Goal: Information Seeking & Learning: Learn about a topic

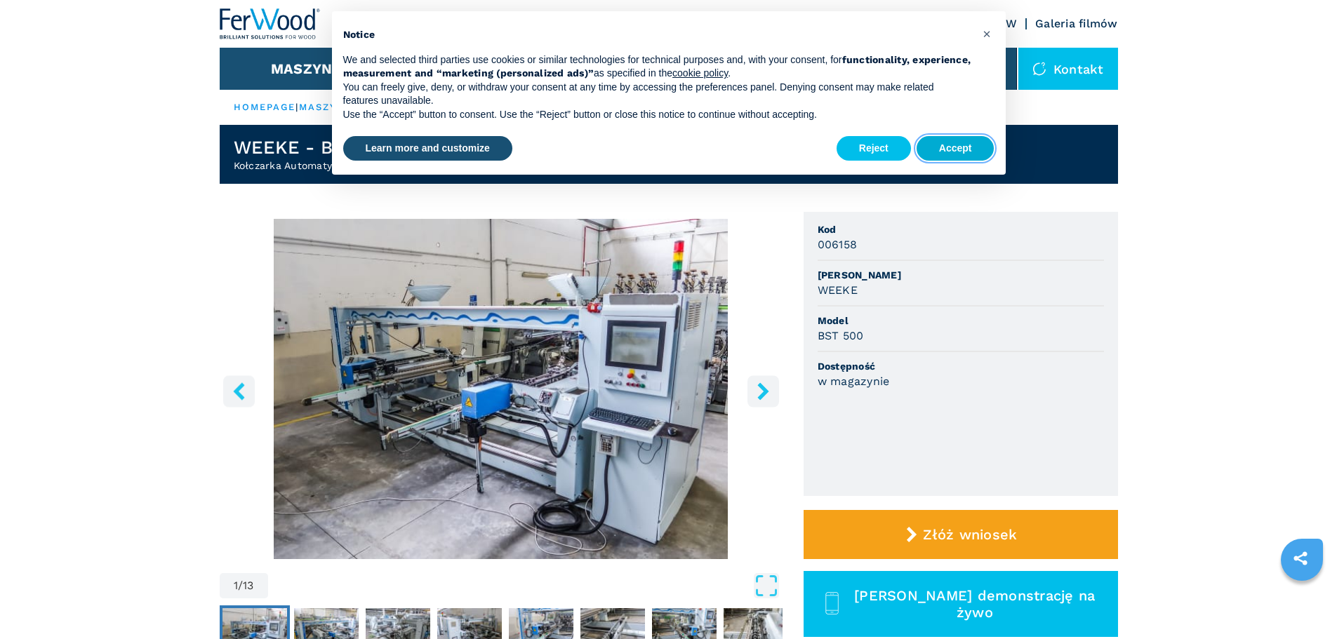
click at [925, 147] on button "Accept" at bounding box center [955, 148] width 78 height 25
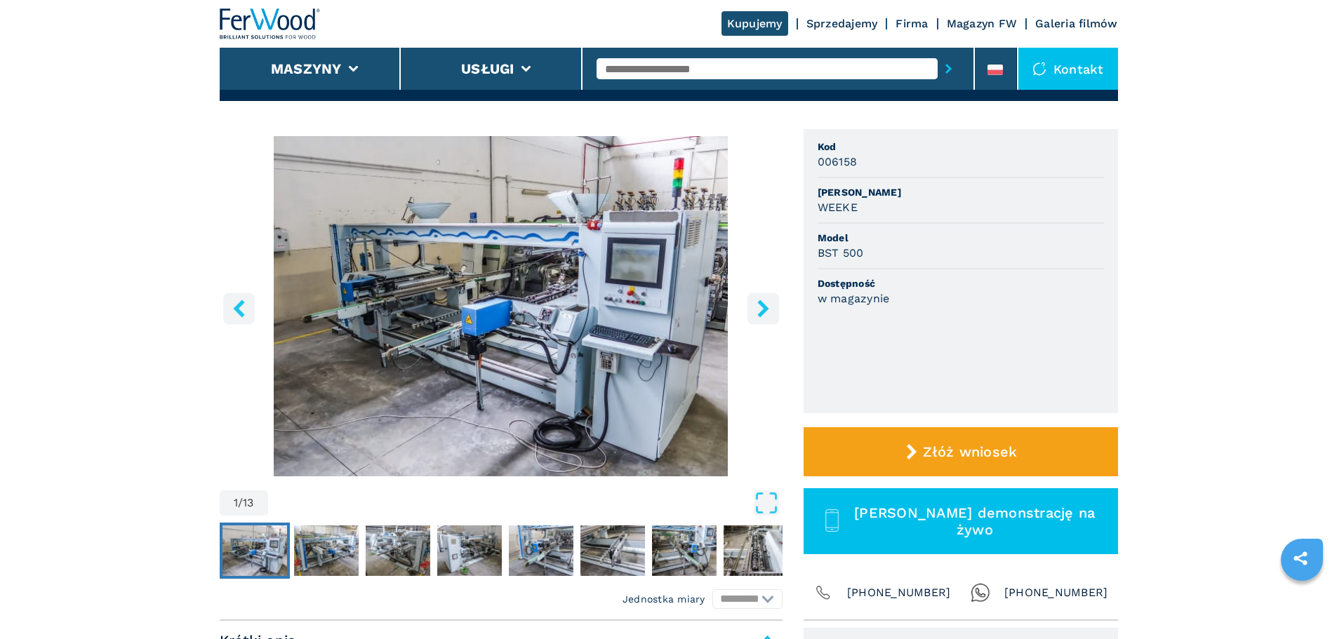
scroll to position [70, 0]
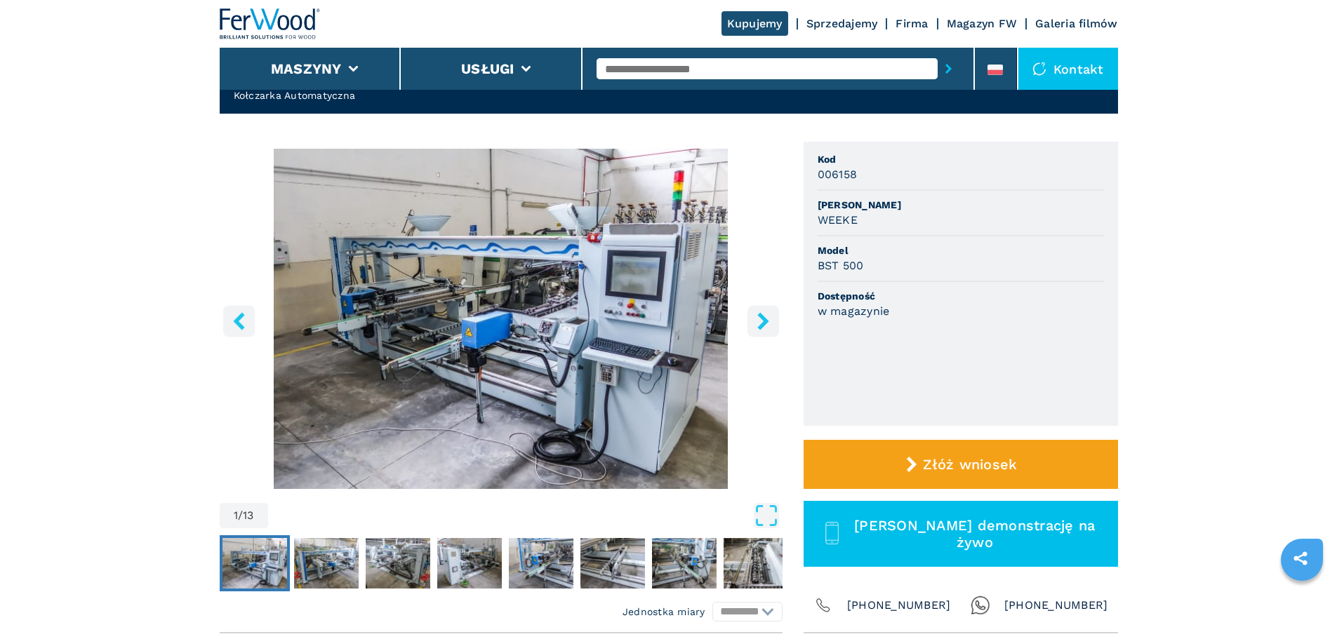
click at [756, 330] on button "right-button" at bounding box center [763, 321] width 32 height 32
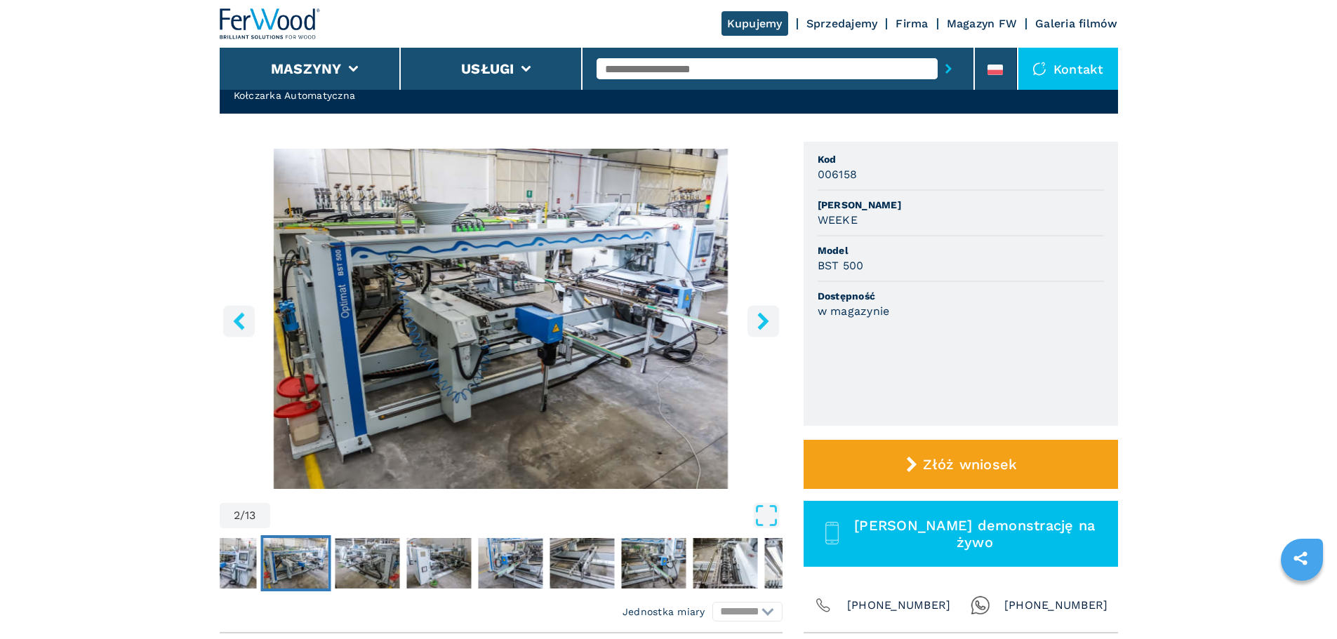
click at [756, 330] on button "right-button" at bounding box center [763, 321] width 32 height 32
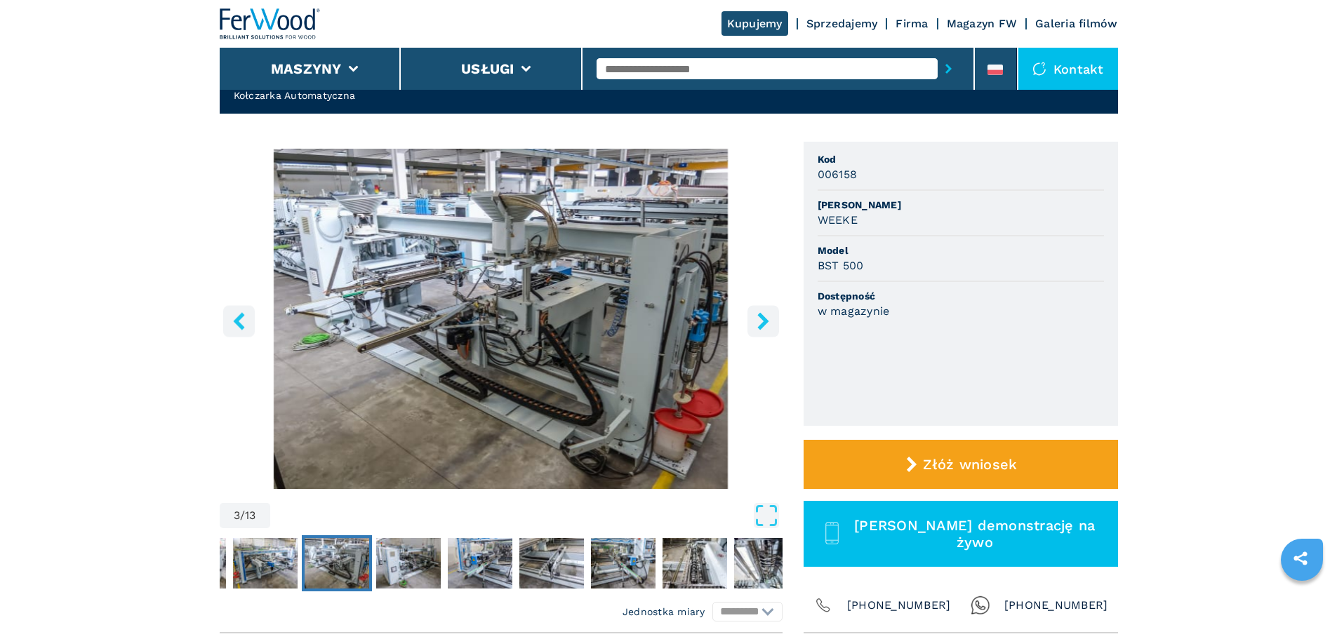
click at [756, 330] on button "right-button" at bounding box center [763, 321] width 32 height 32
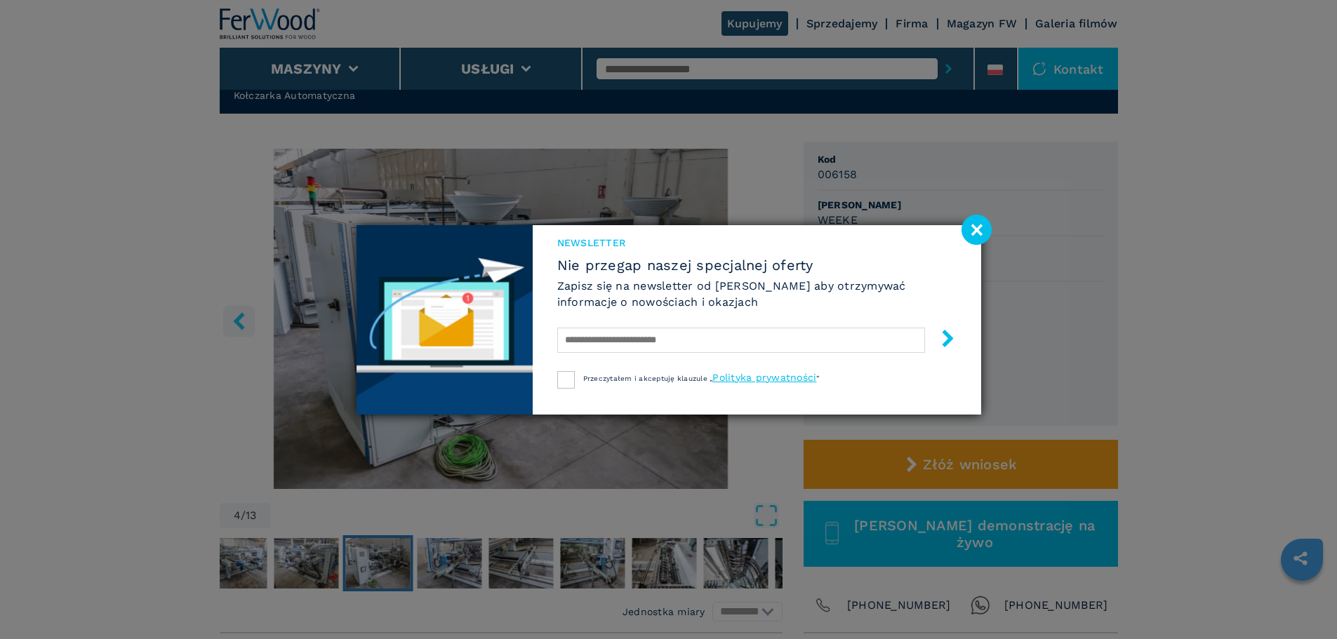
click at [979, 229] on image at bounding box center [976, 230] width 30 height 30
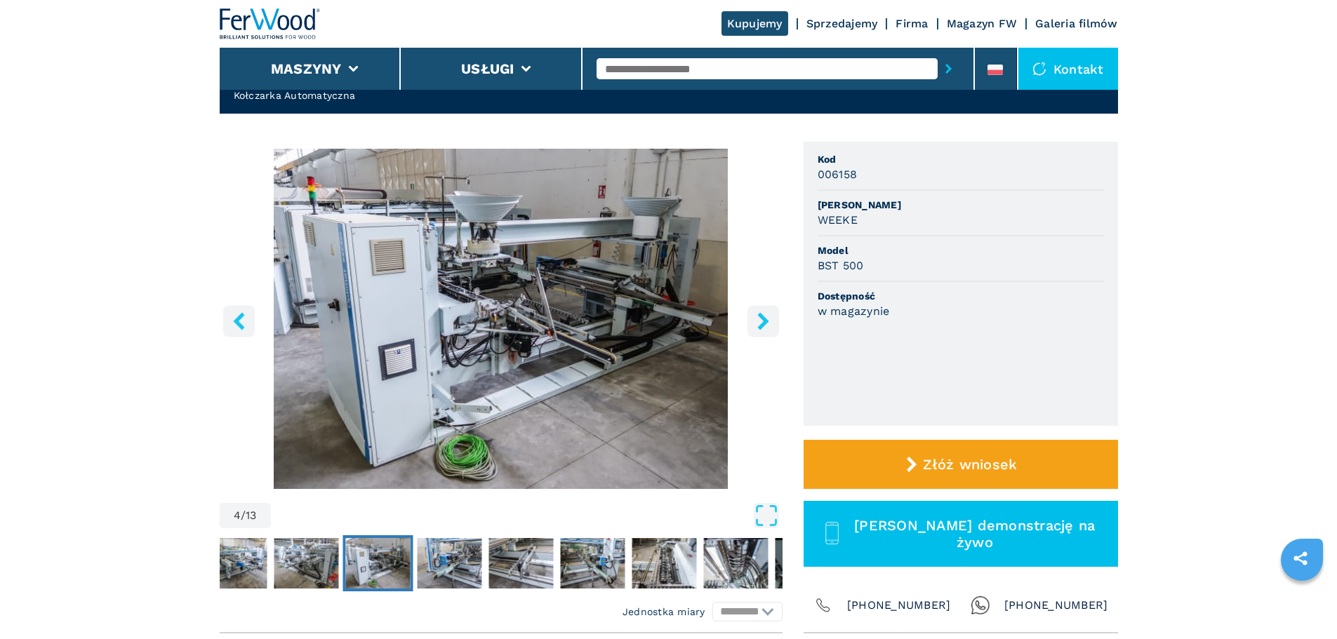
click at [758, 316] on icon "right-button" at bounding box center [762, 321] width 11 height 18
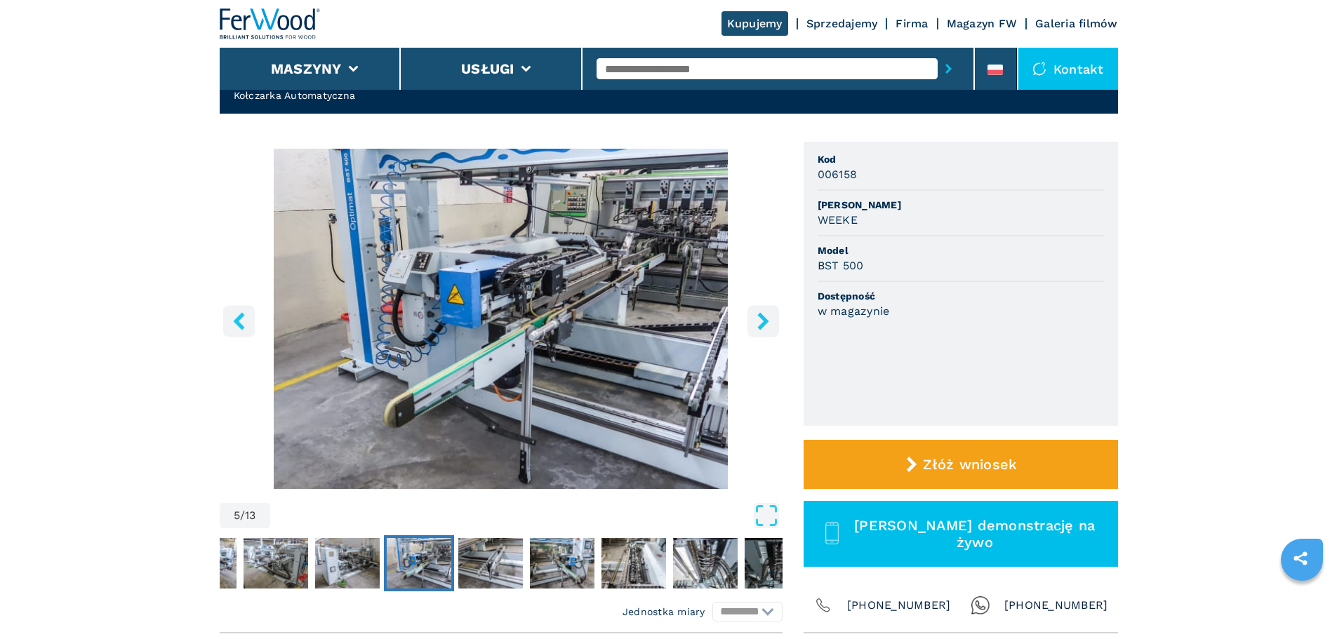
click at [758, 316] on icon "right-button" at bounding box center [762, 321] width 11 height 18
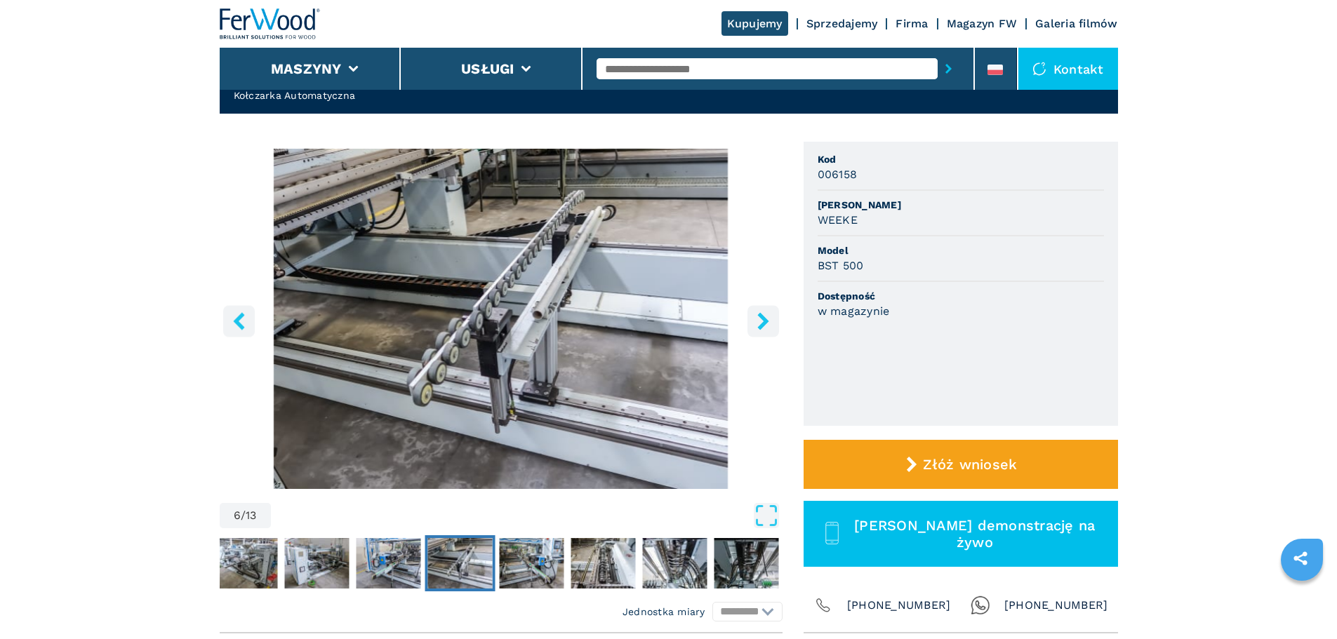
click at [758, 316] on icon "right-button" at bounding box center [762, 321] width 11 height 18
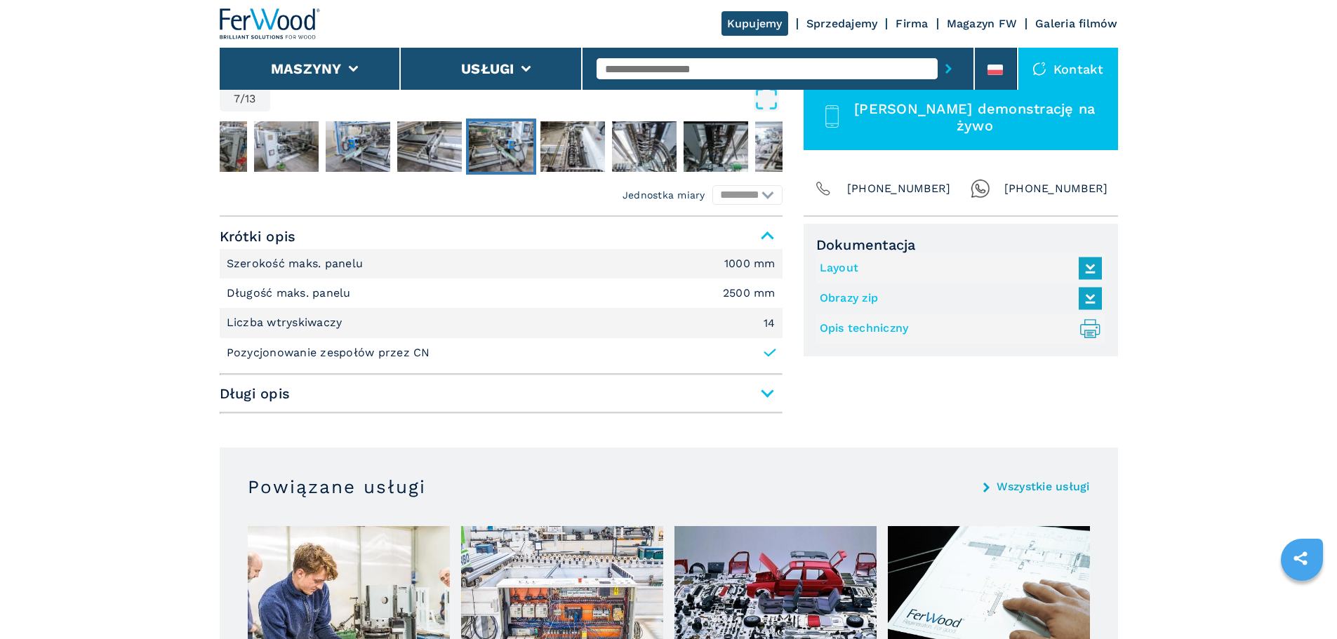
scroll to position [491, 0]
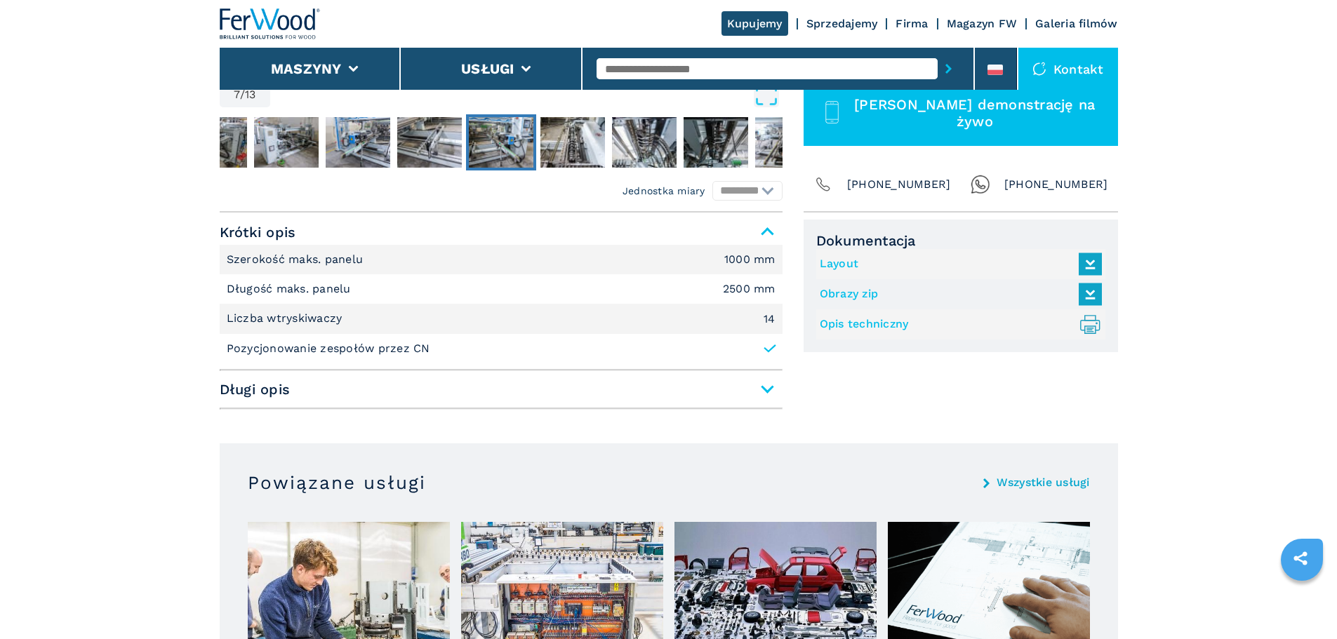
click at [384, 396] on span "Długi opis" at bounding box center [501, 389] width 563 height 25
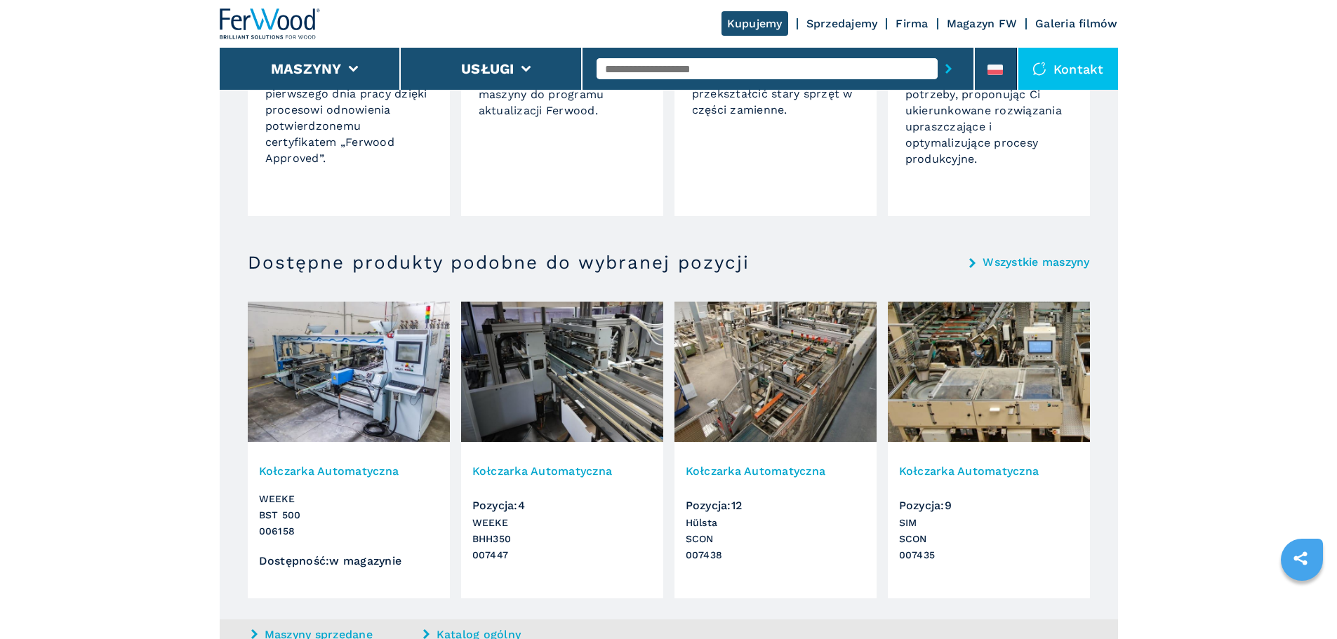
scroll to position [1684, 0]
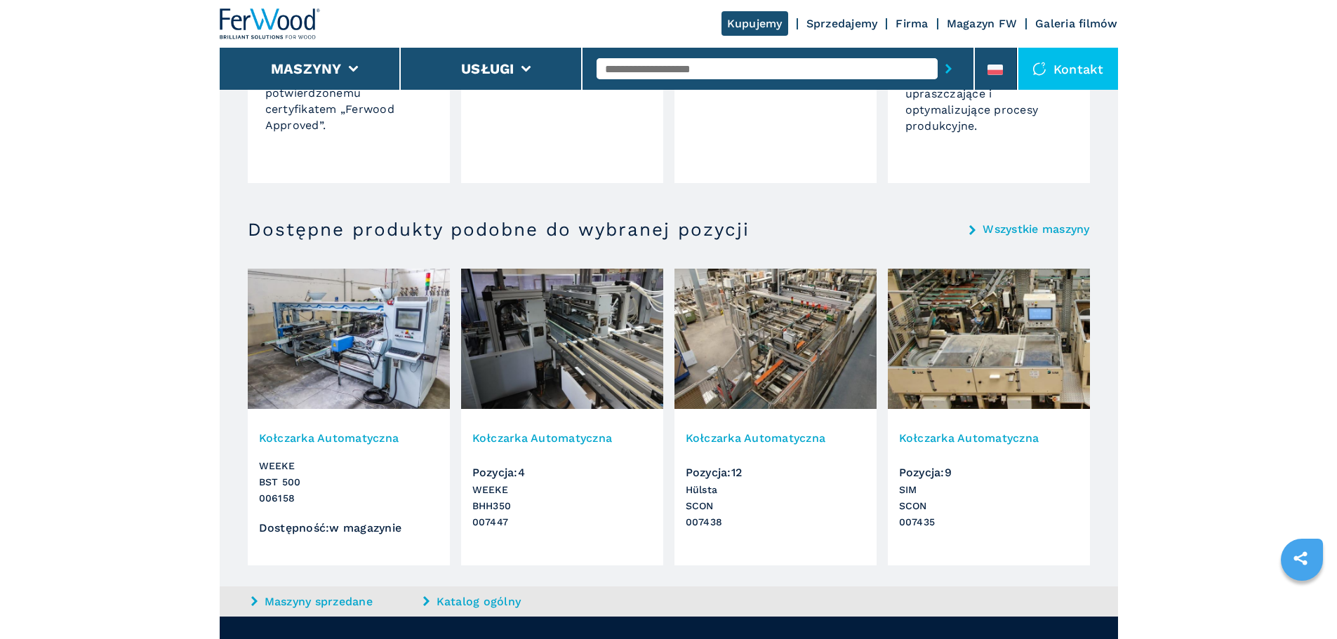
click at [934, 506] on h3 "SIM SCON 007435" at bounding box center [989, 506] width 180 height 48
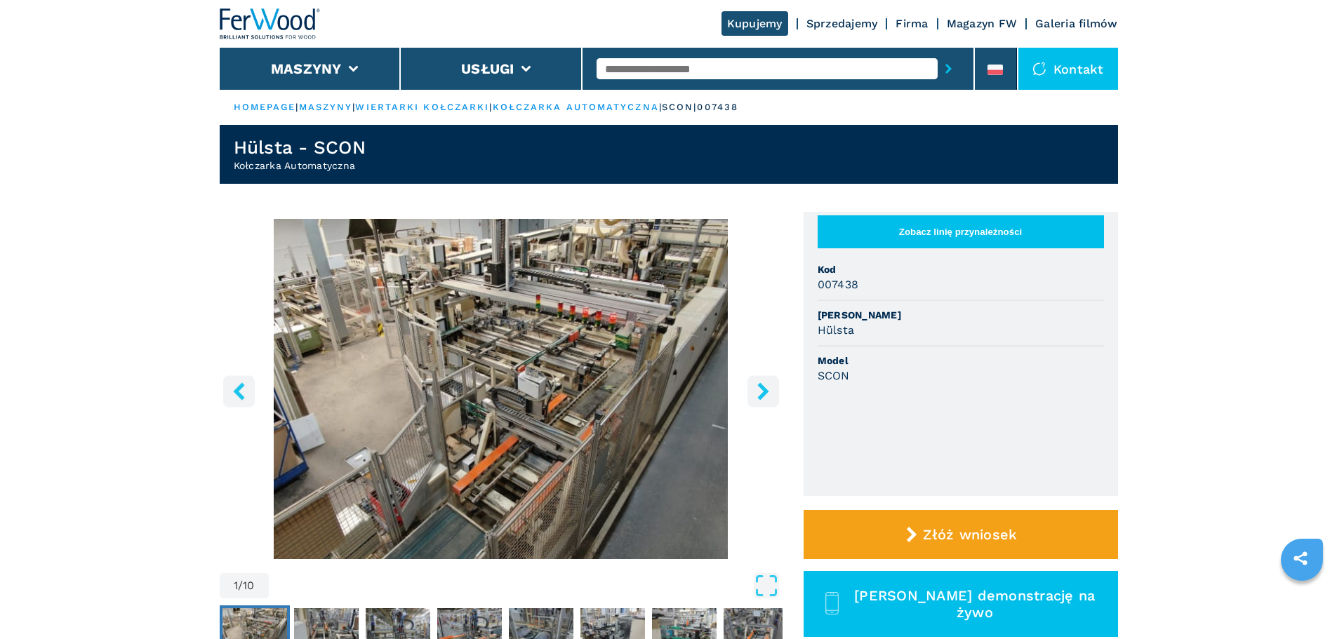
click at [763, 391] on icon "right-button" at bounding box center [763, 391] width 18 height 18
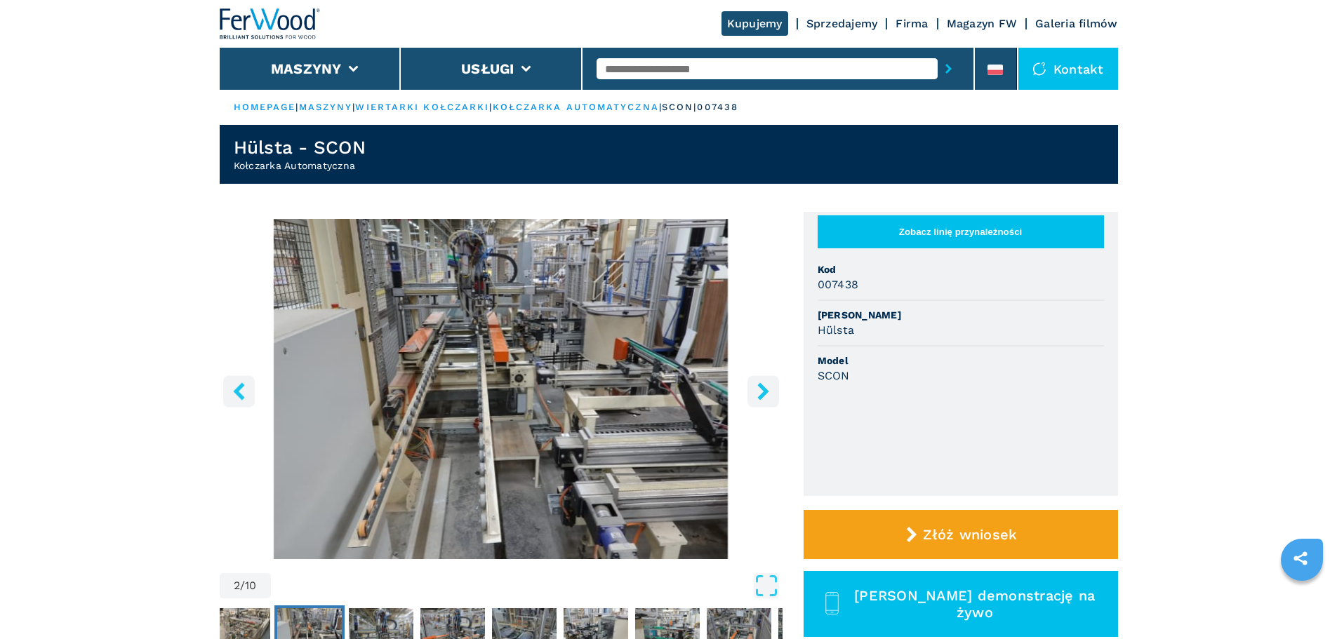
click at [763, 391] on icon "right-button" at bounding box center [763, 391] width 18 height 18
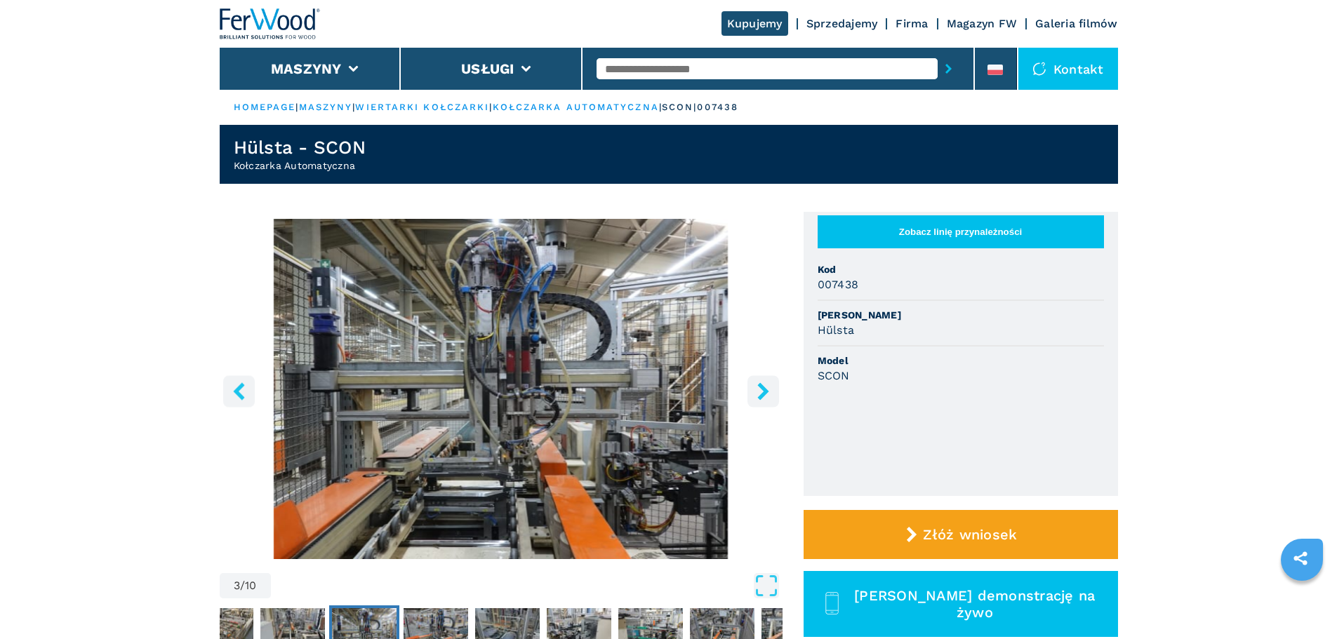
click at [763, 391] on icon "right-button" at bounding box center [763, 391] width 18 height 18
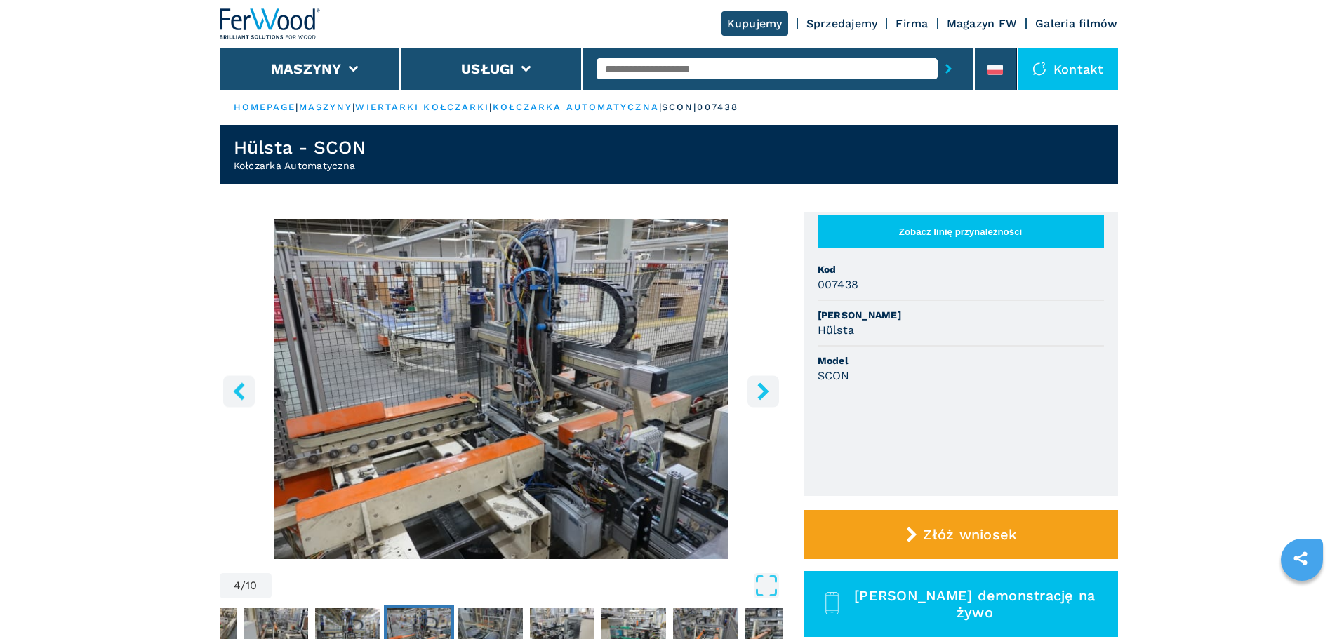
click at [763, 391] on icon "right-button" at bounding box center [763, 391] width 18 height 18
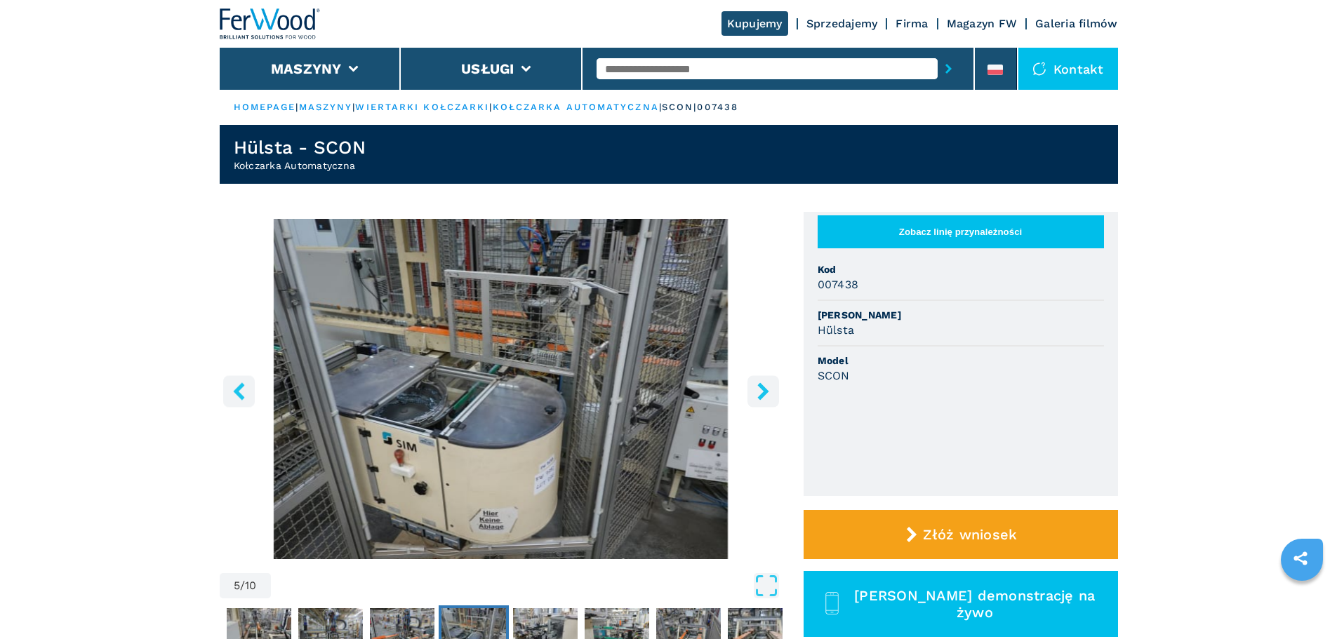
click at [763, 391] on icon "right-button" at bounding box center [763, 391] width 18 height 18
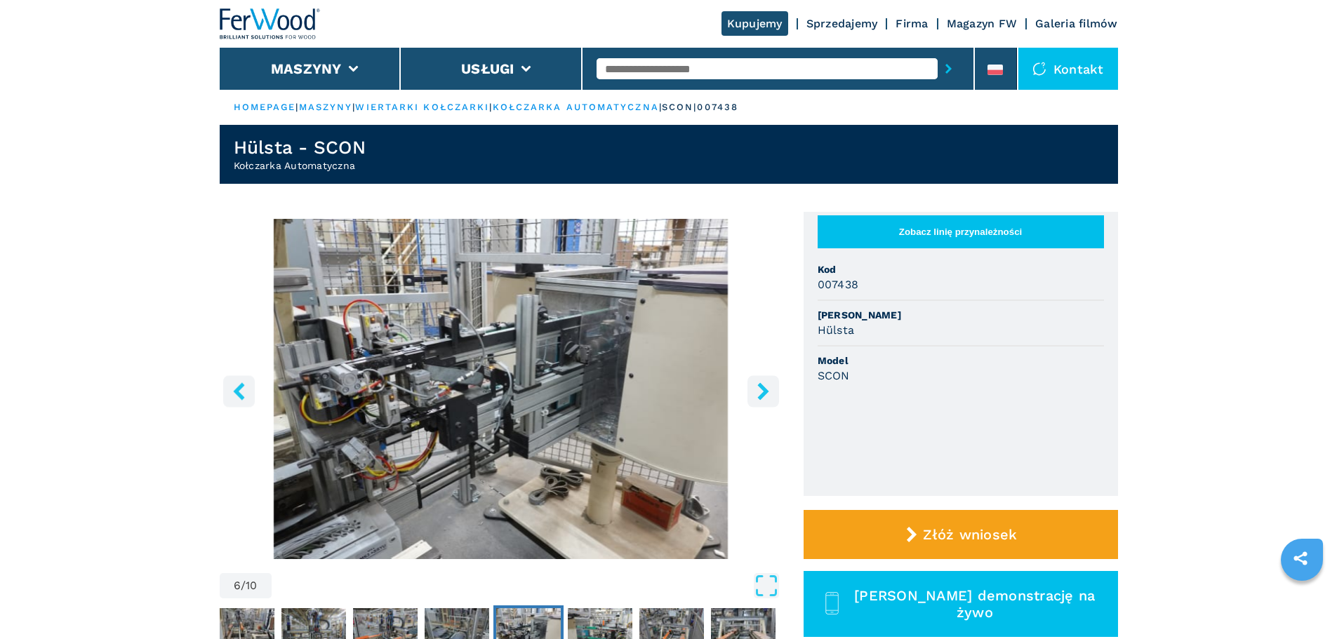
click at [763, 391] on icon "right-button" at bounding box center [763, 391] width 18 height 18
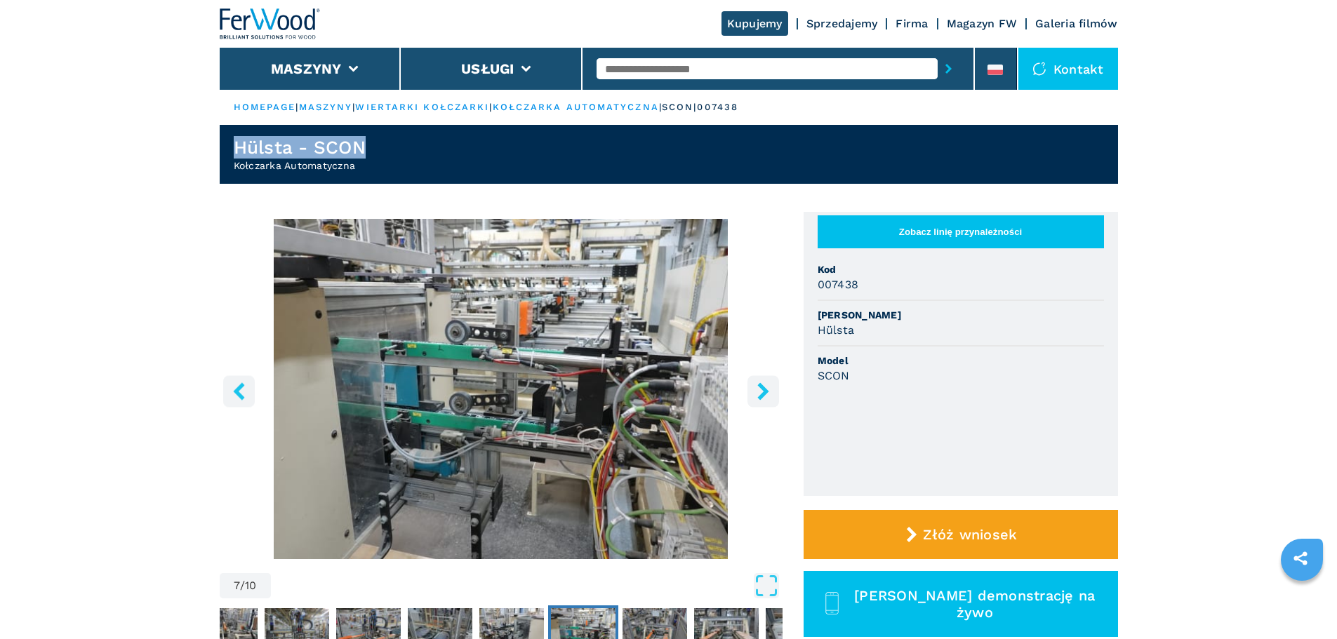
drag, startPoint x: 389, startPoint y: 149, endPoint x: 217, endPoint y: 151, distance: 171.9
copy h1 "Hülsta - SCON"
drag, startPoint x: 857, startPoint y: 341, endPoint x: 803, endPoint y: 341, distance: 54.7
click at [803, 341] on ul "Zobacz linię przynależności Kod 007438 Marka Hülsta Model SCON" at bounding box center [960, 354] width 314 height 284
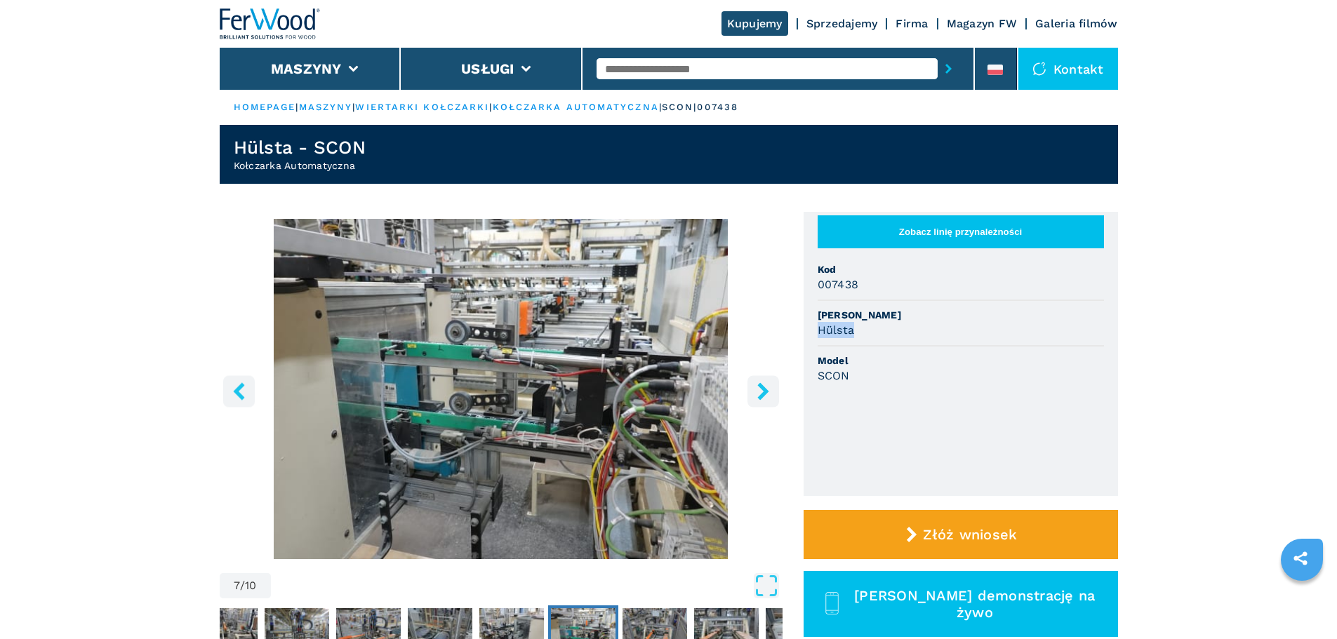
copy h3 "Hülsta"
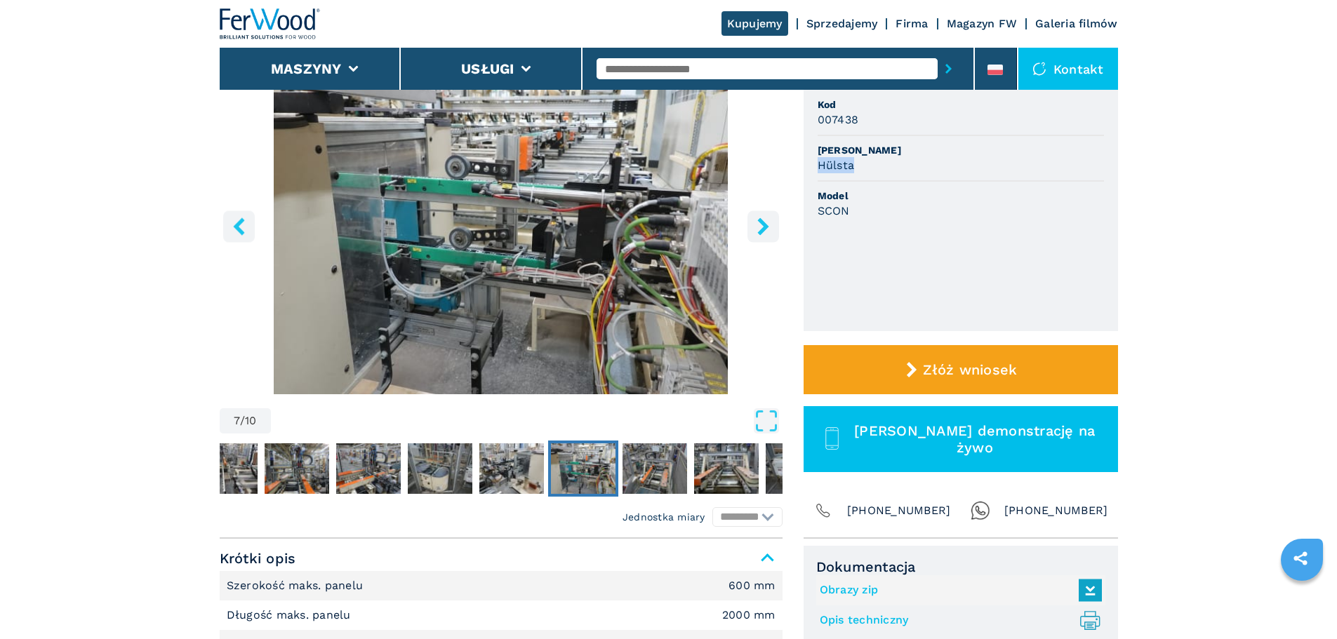
scroll to position [140, 0]
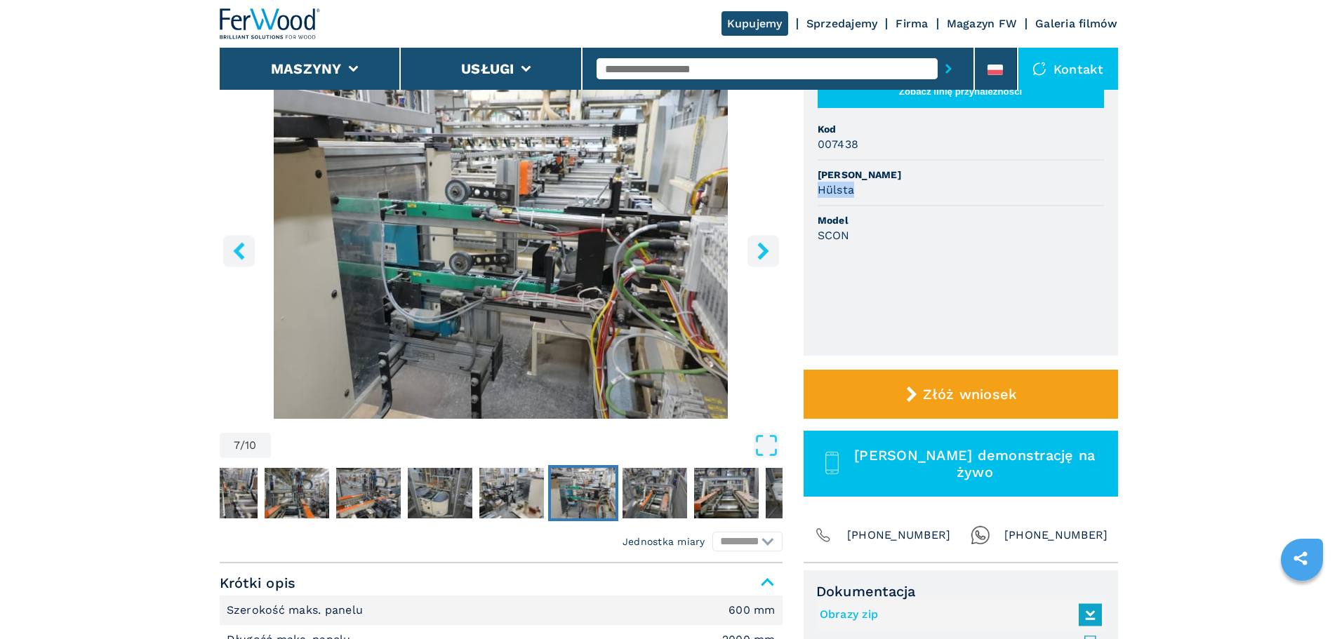
click at [763, 257] on icon "right-button" at bounding box center [763, 251] width 18 height 18
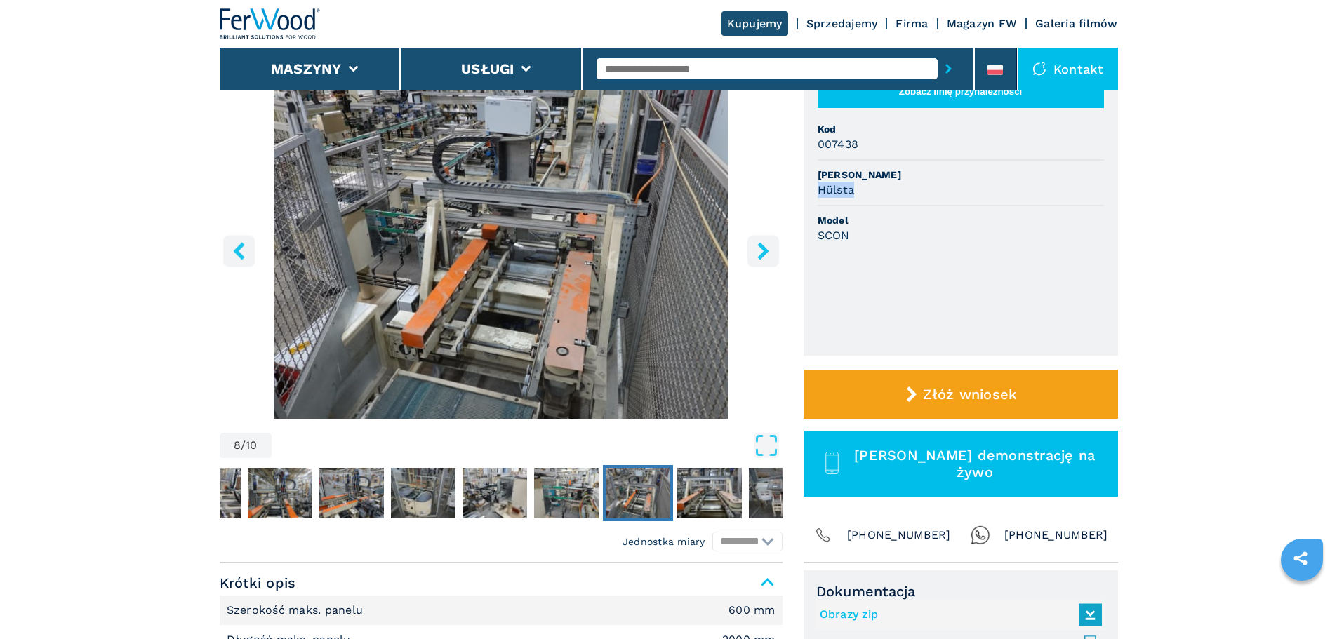
click at [763, 257] on icon "right-button" at bounding box center [763, 251] width 18 height 18
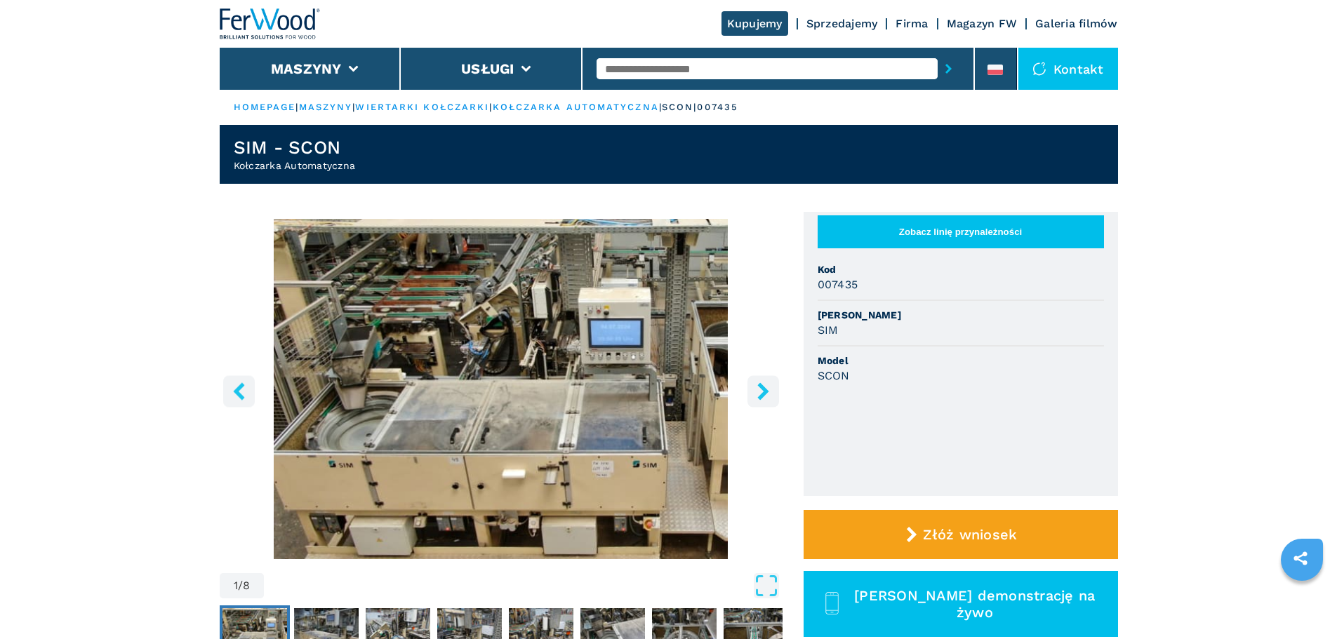
click at [765, 397] on icon "right-button" at bounding box center [763, 391] width 18 height 18
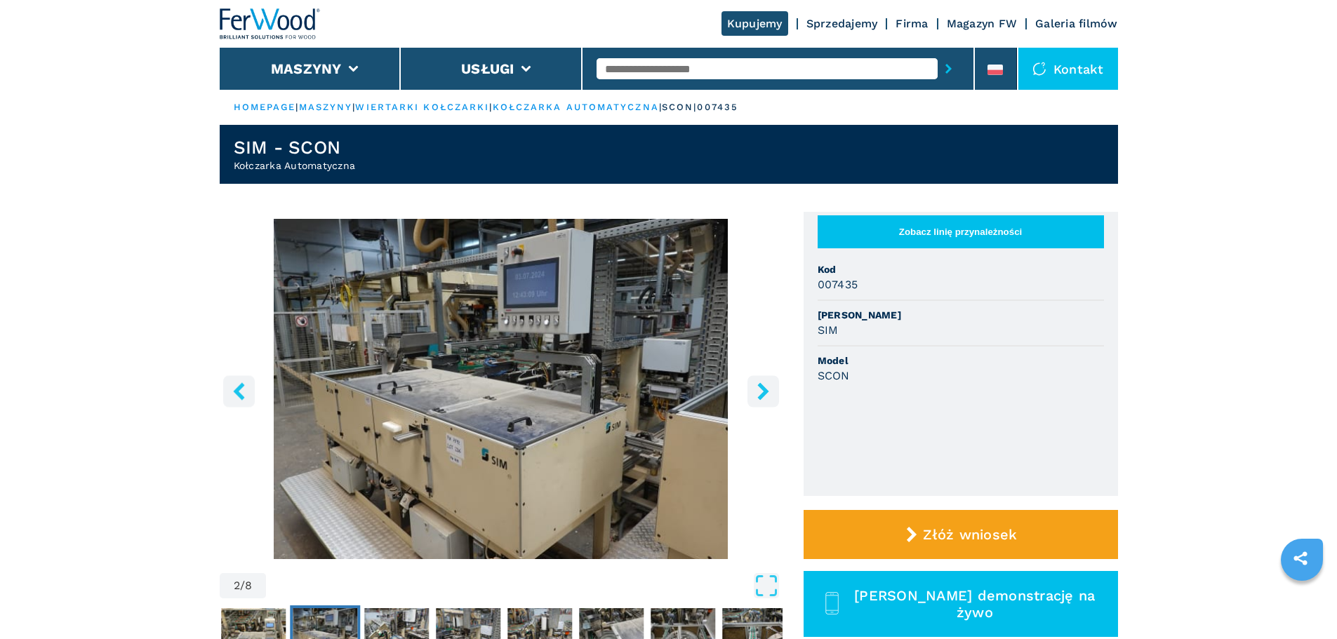
click at [765, 397] on icon "right-button" at bounding box center [763, 391] width 18 height 18
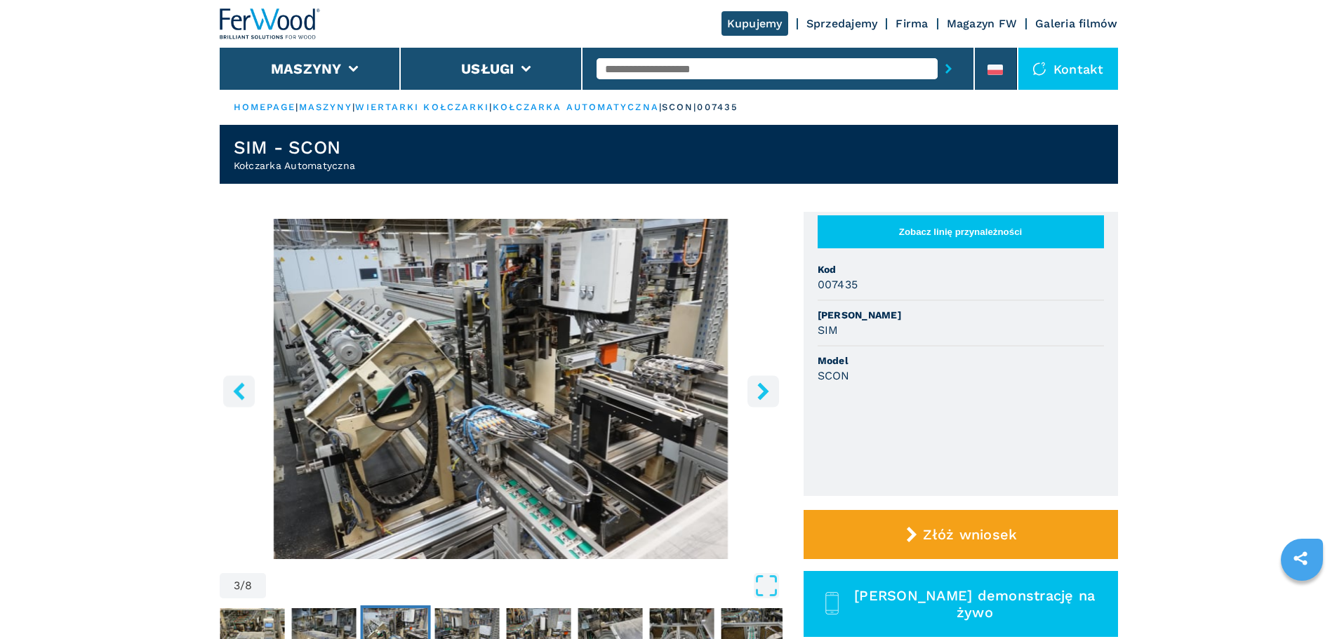
click at [765, 397] on icon "right-button" at bounding box center [763, 391] width 18 height 18
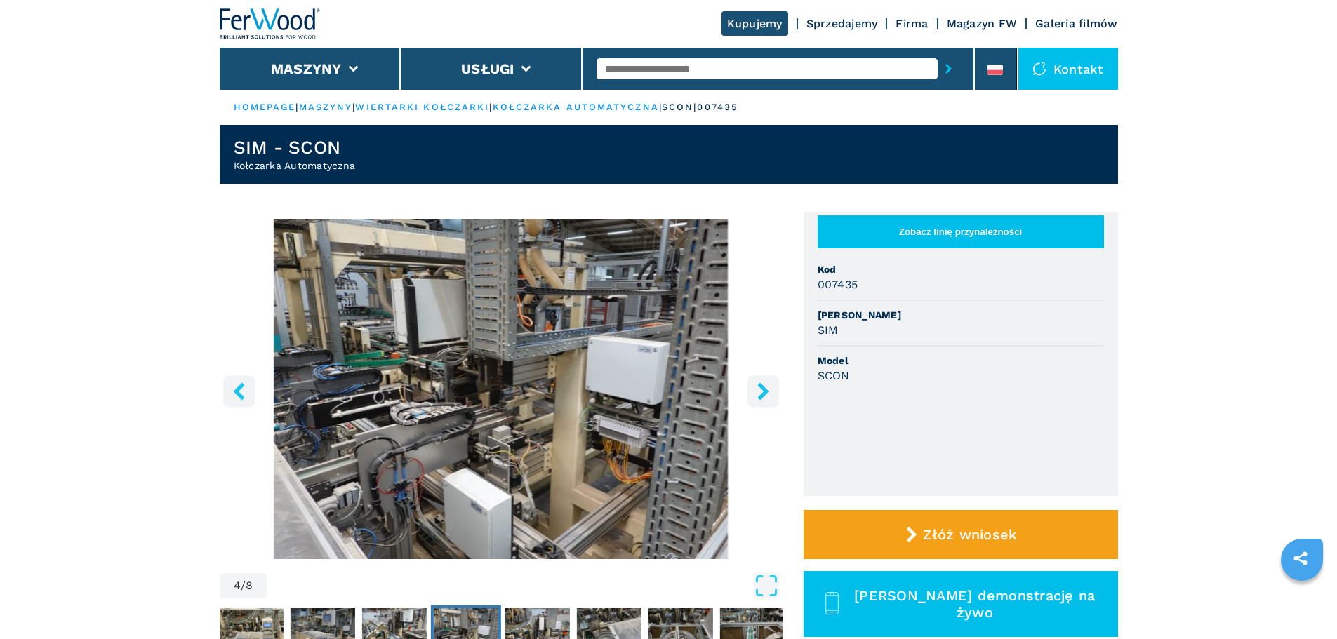
click at [765, 397] on icon "right-button" at bounding box center [763, 391] width 18 height 18
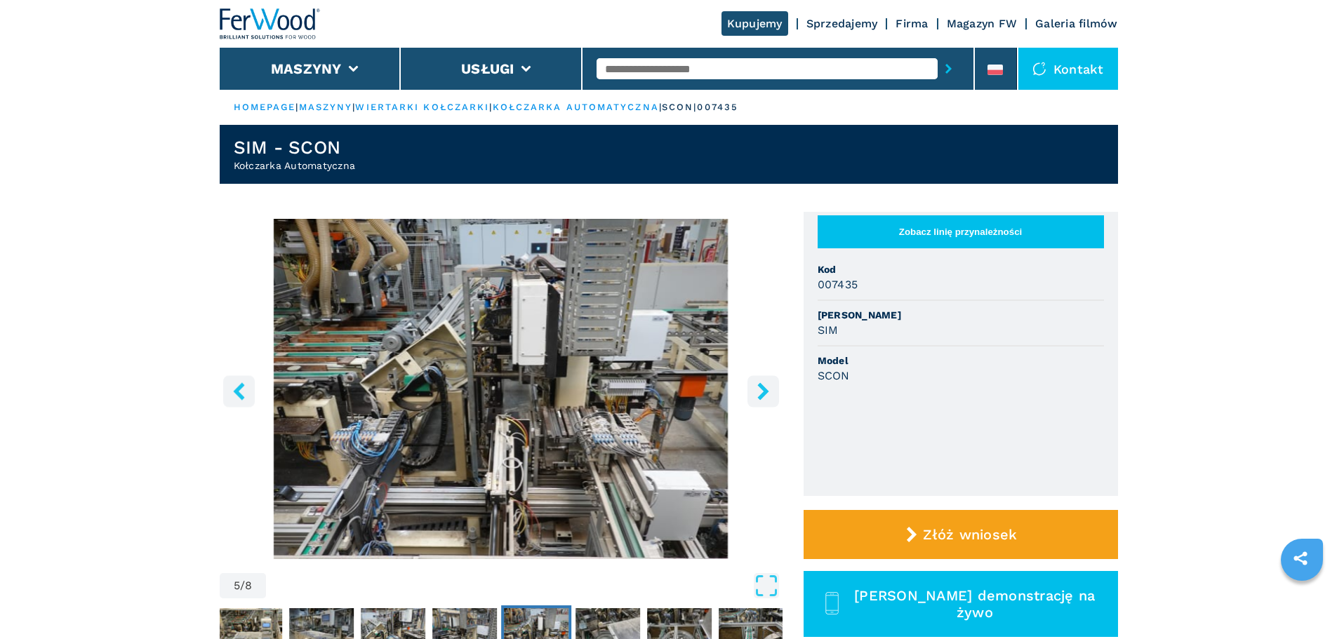
click at [765, 397] on icon "right-button" at bounding box center [763, 391] width 18 height 18
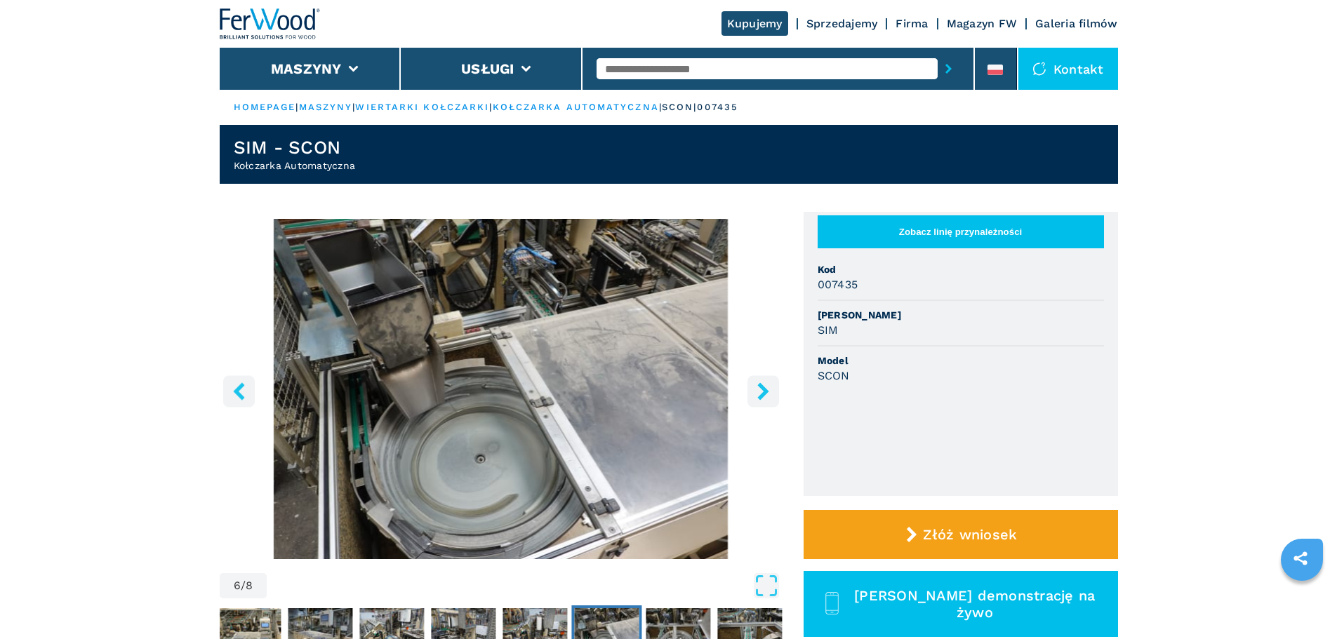
click at [765, 397] on icon "right-button" at bounding box center [763, 391] width 18 height 18
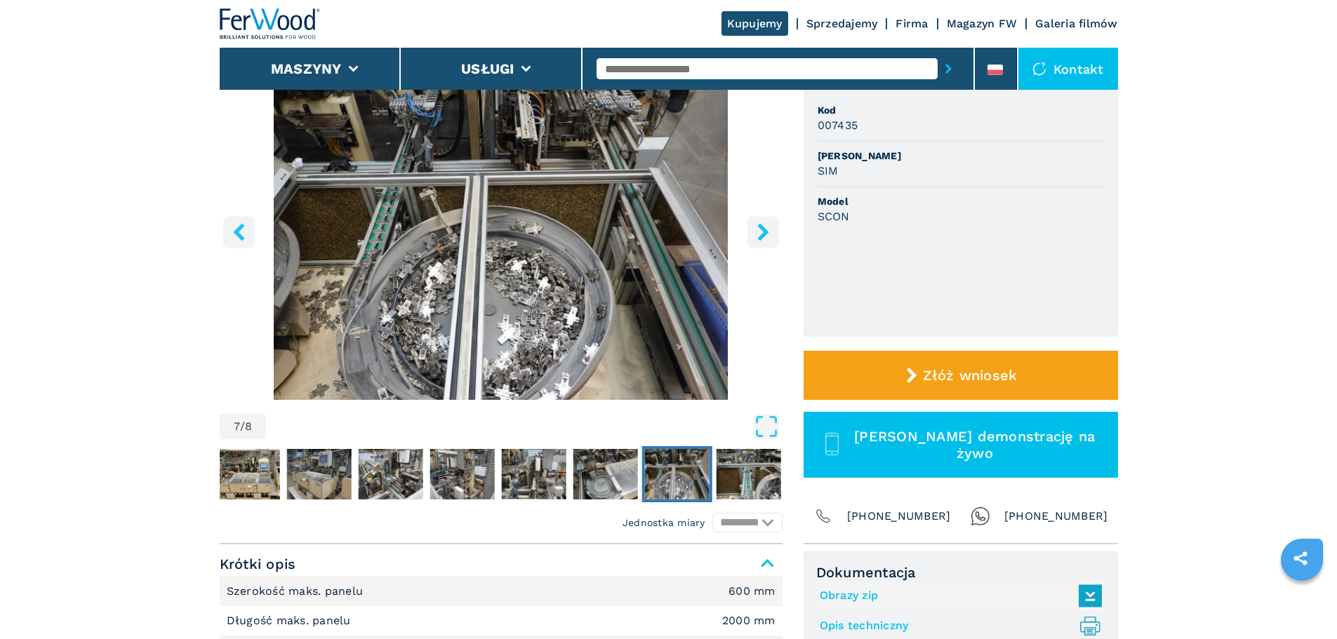
scroll to position [421, 0]
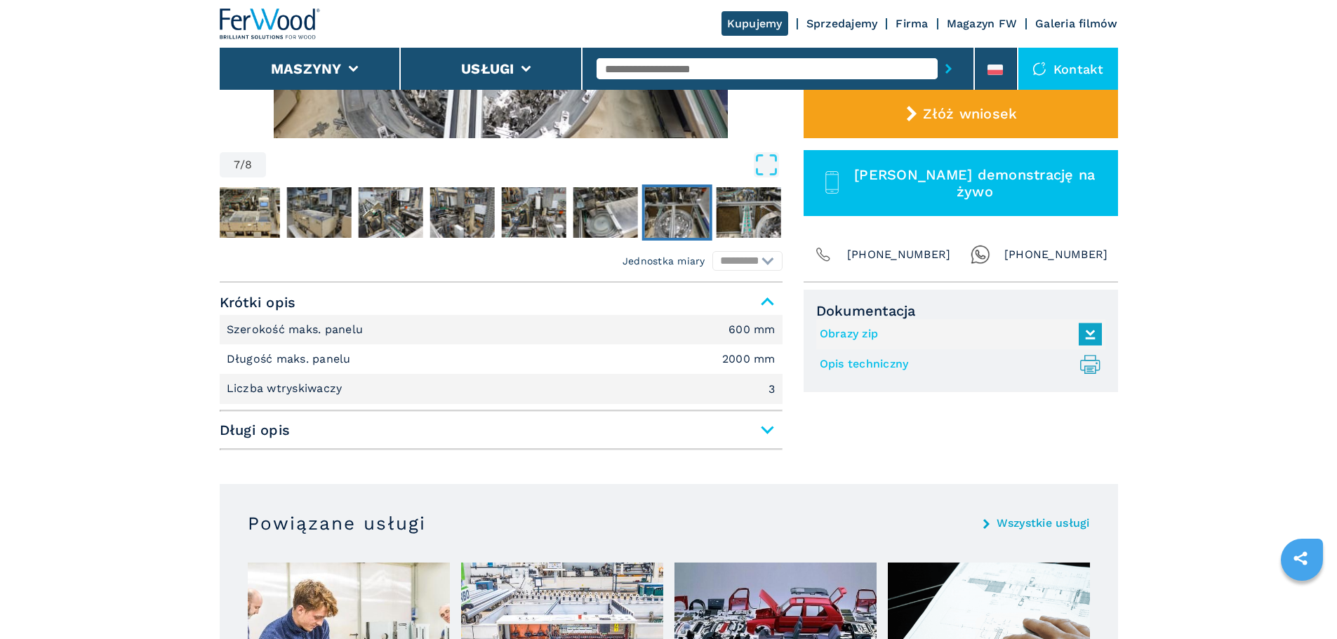
click at [764, 429] on span "Długi opis" at bounding box center [501, 429] width 563 height 25
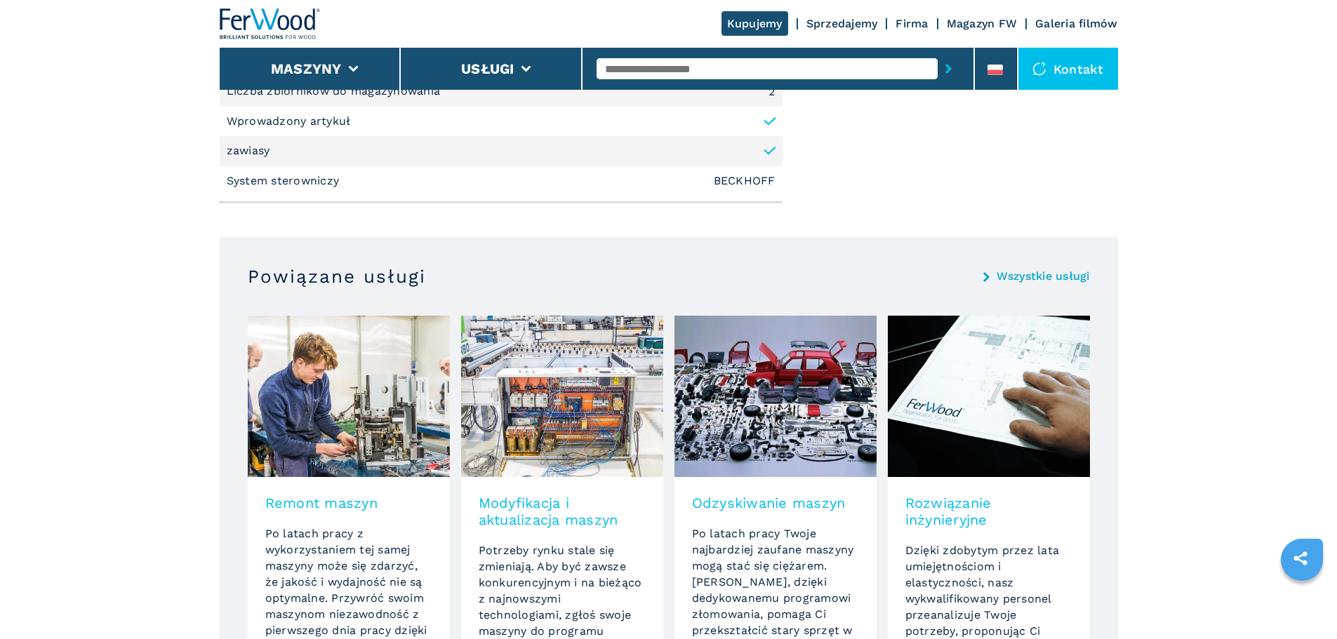
scroll to position [912, 0]
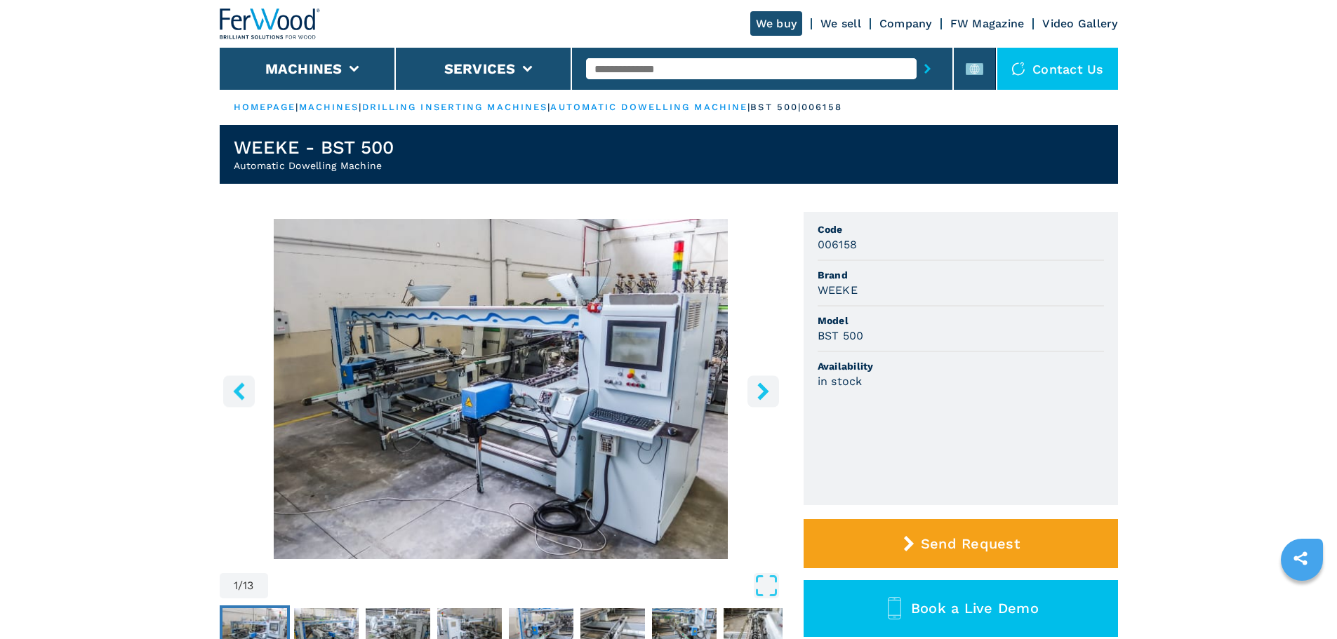
click at [768, 393] on icon "right-button" at bounding box center [763, 391] width 18 height 18
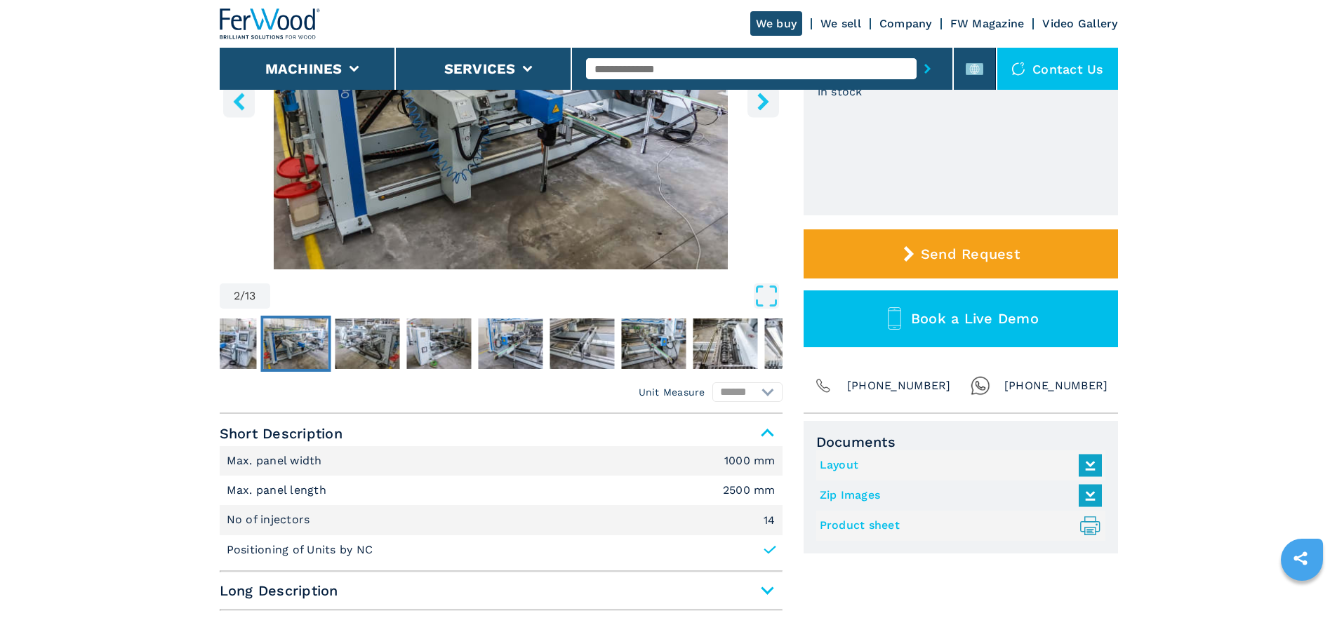
scroll to position [491, 0]
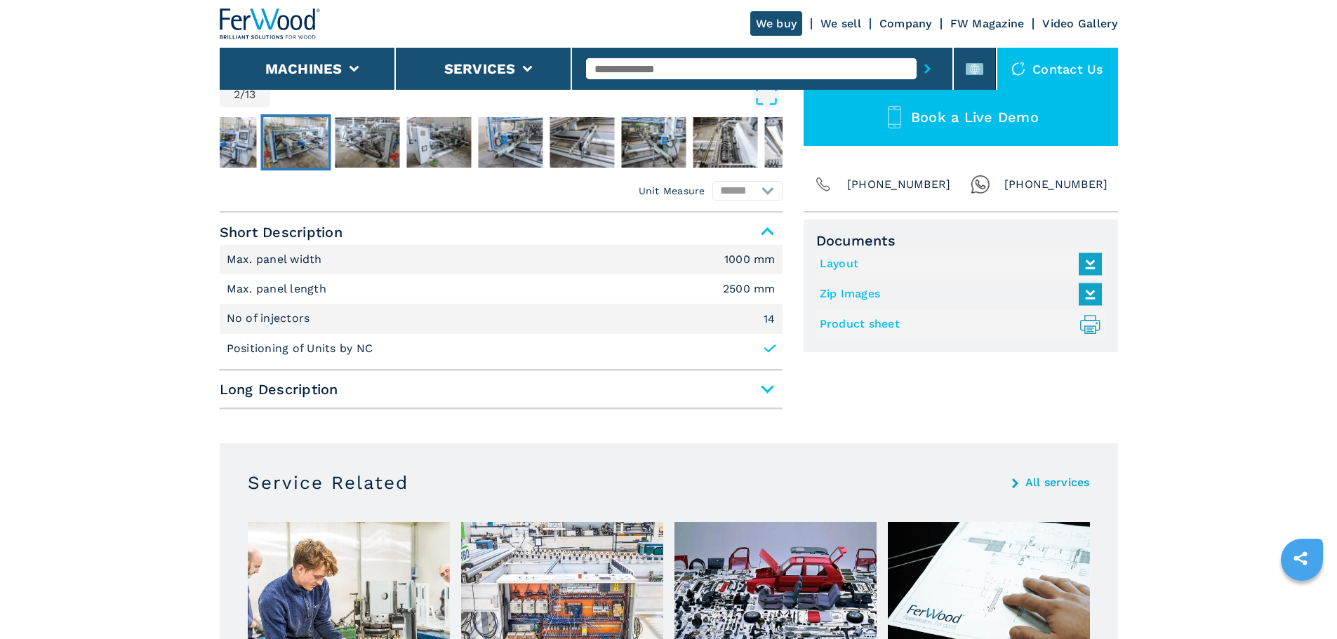
click at [580, 391] on span "Long Description" at bounding box center [501, 389] width 563 height 25
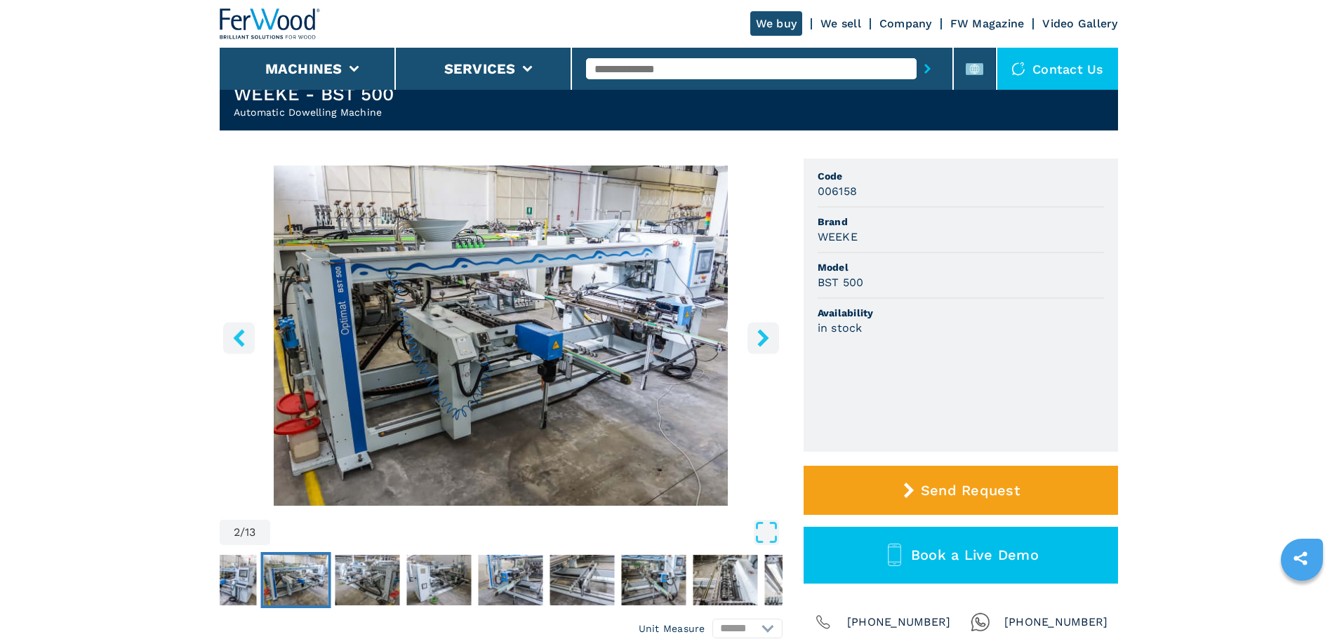
scroll to position [0, 0]
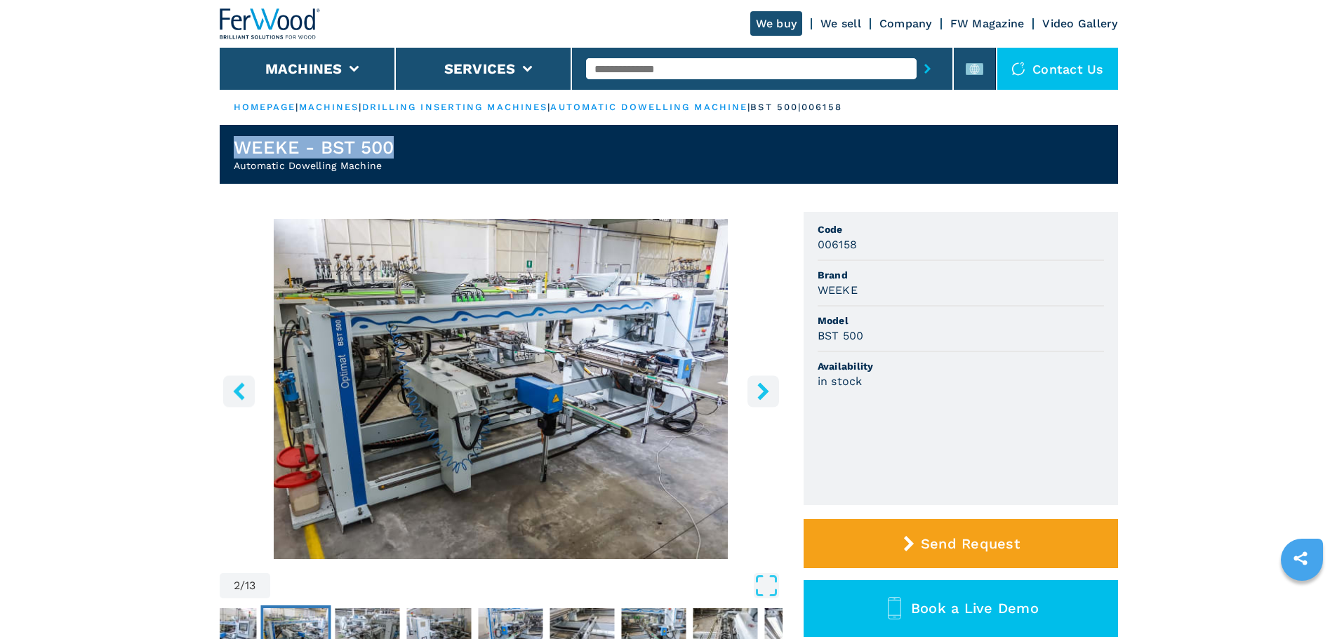
drag, startPoint x: 391, startPoint y: 152, endPoint x: 171, endPoint y: 135, distance: 220.2
copy h1 "WEEKE - BST 500"
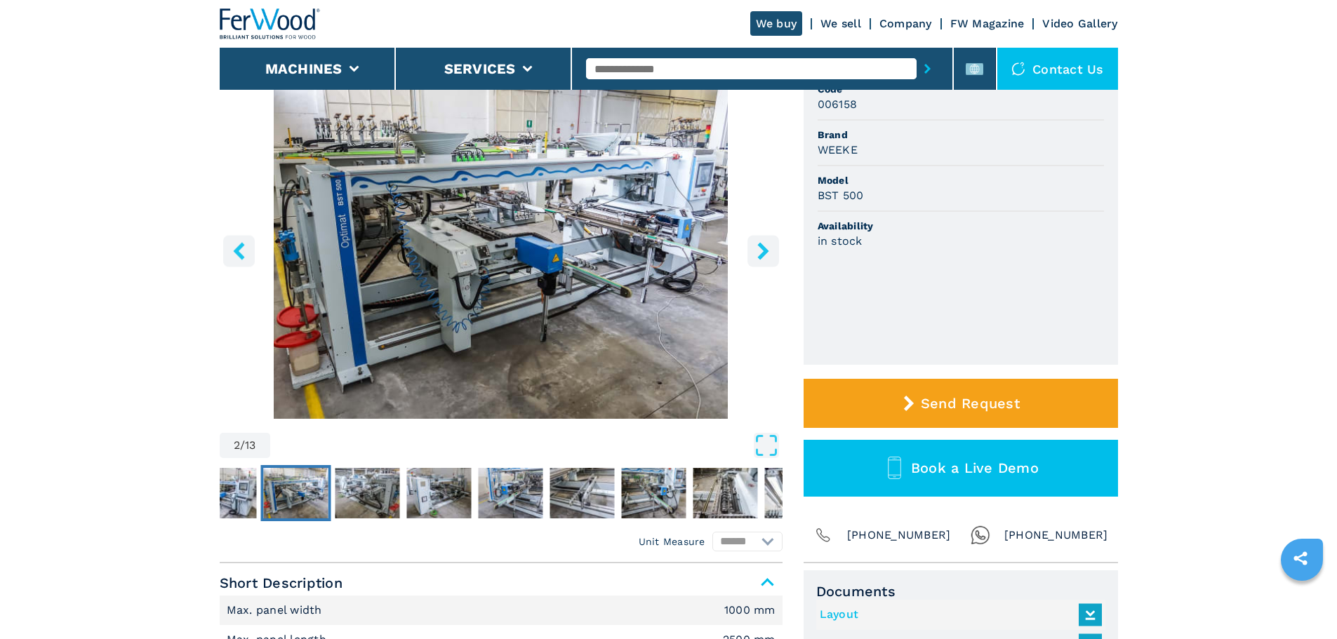
scroll to position [79, 0]
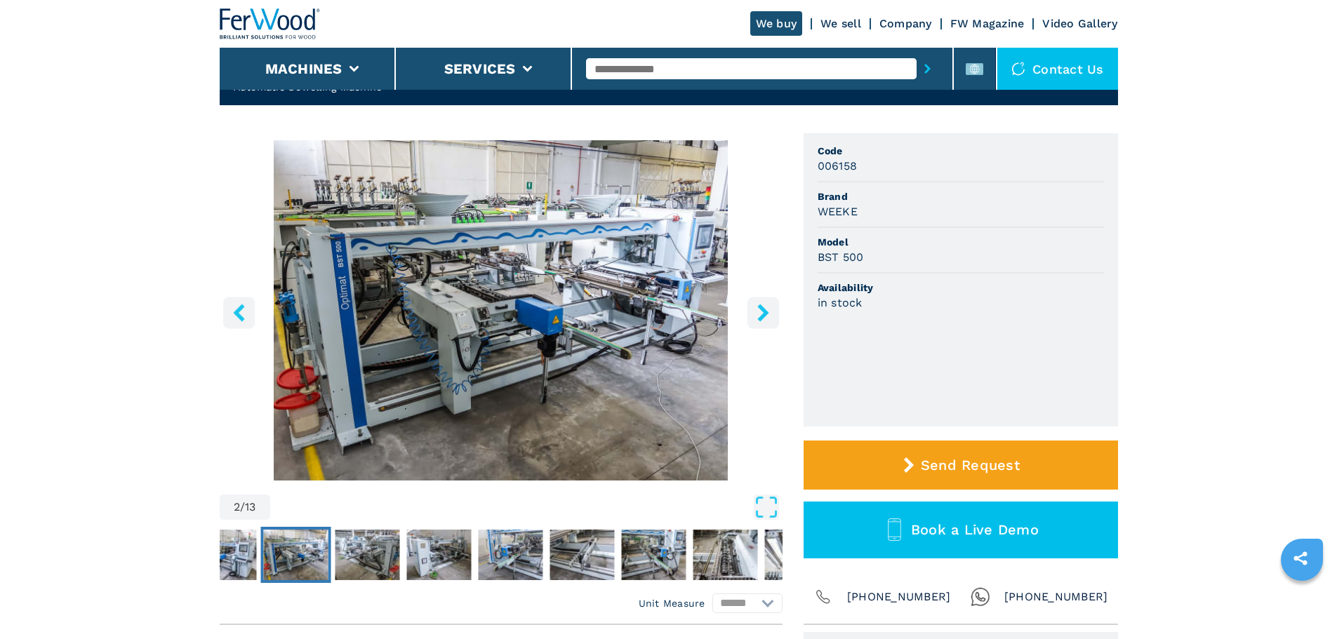
click at [236, 307] on icon "left-button" at bounding box center [239, 313] width 18 height 18
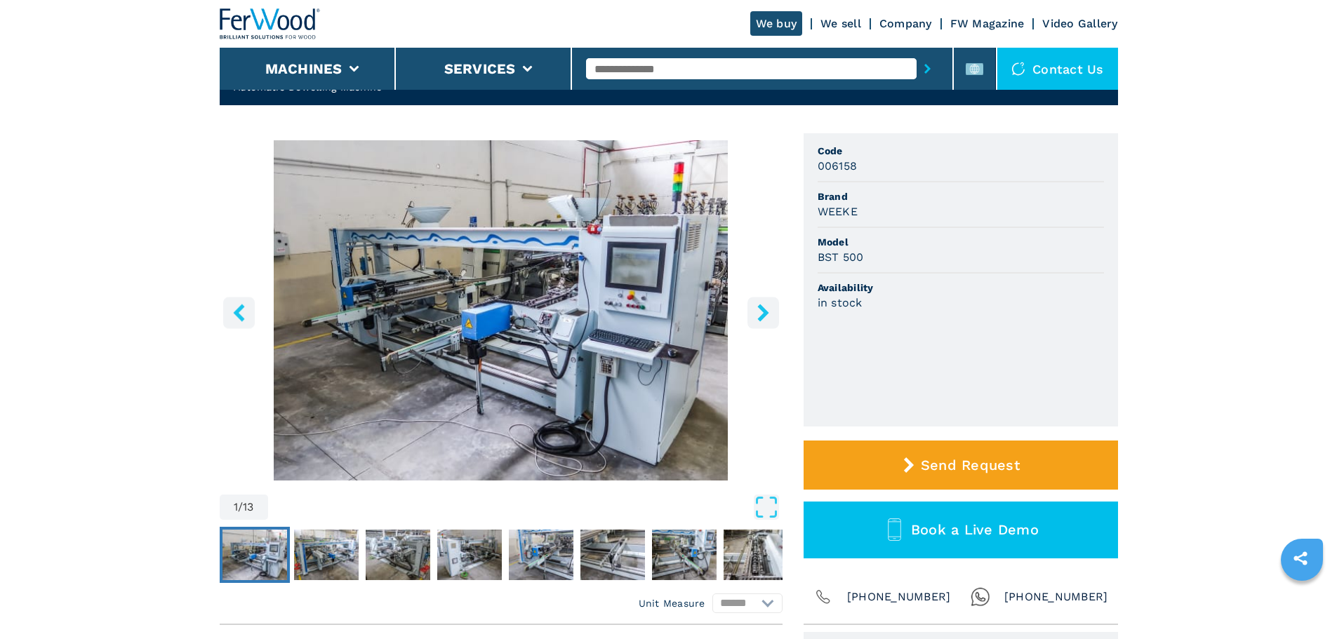
click at [753, 321] on button "right-button" at bounding box center [763, 313] width 32 height 32
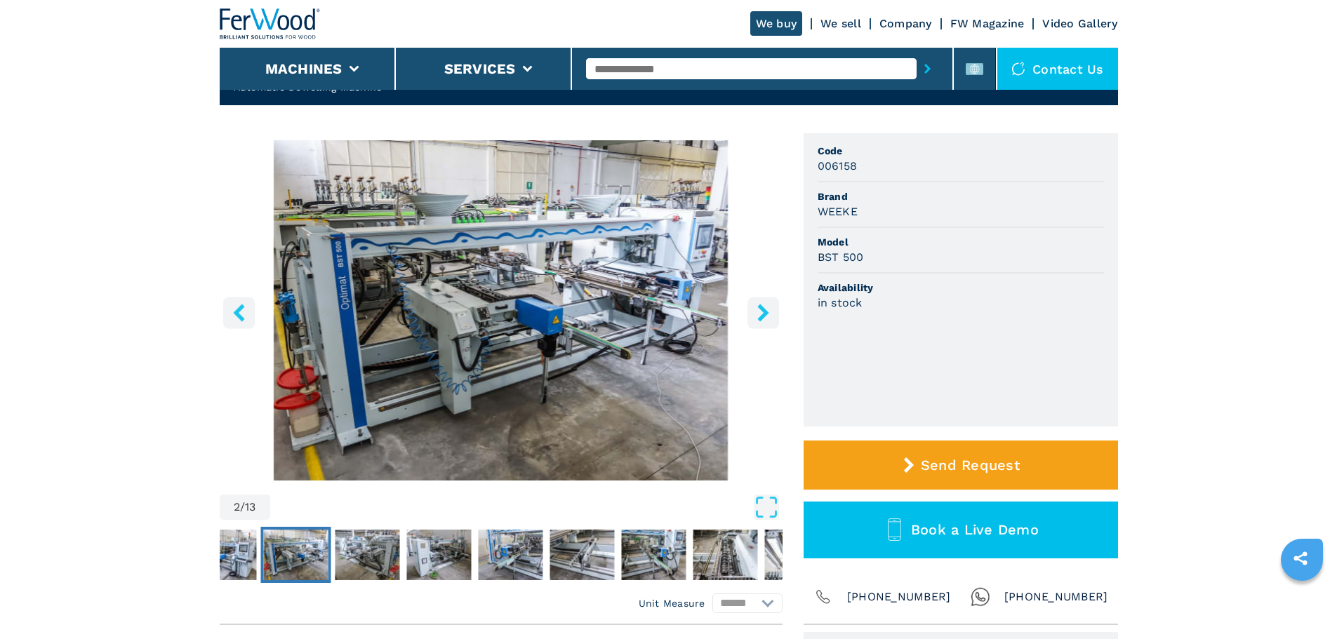
click at [753, 321] on button "right-button" at bounding box center [763, 313] width 32 height 32
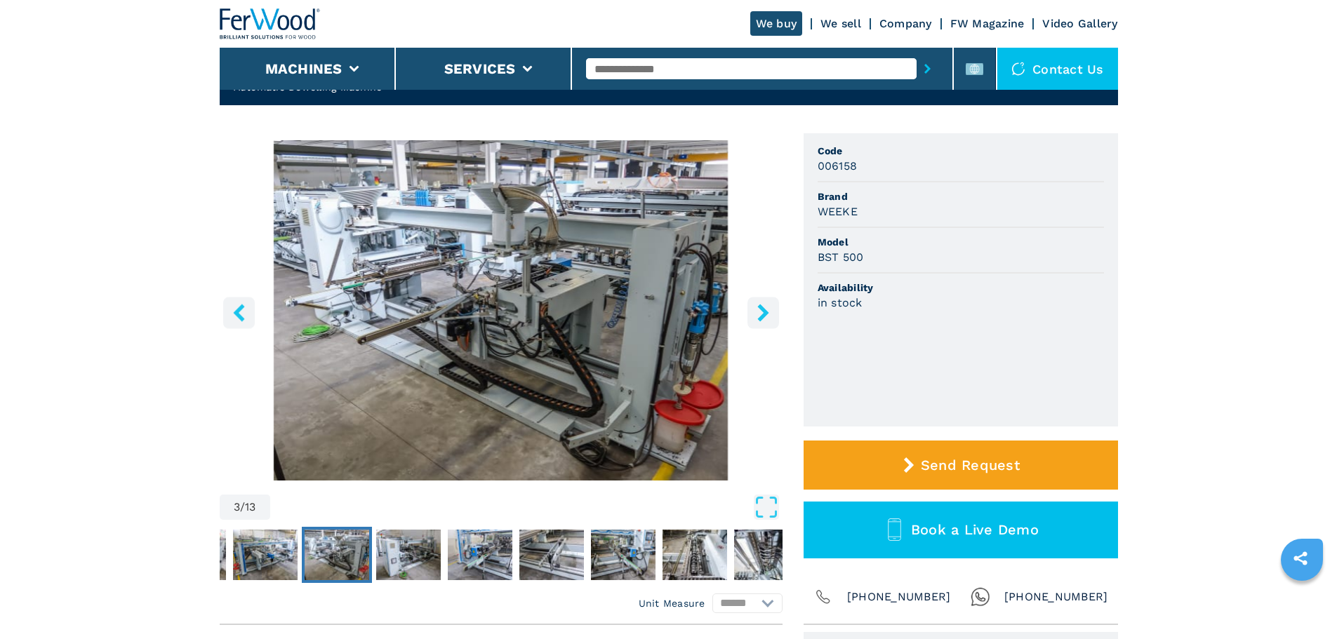
click at [761, 304] on icon "right-button" at bounding box center [763, 313] width 18 height 18
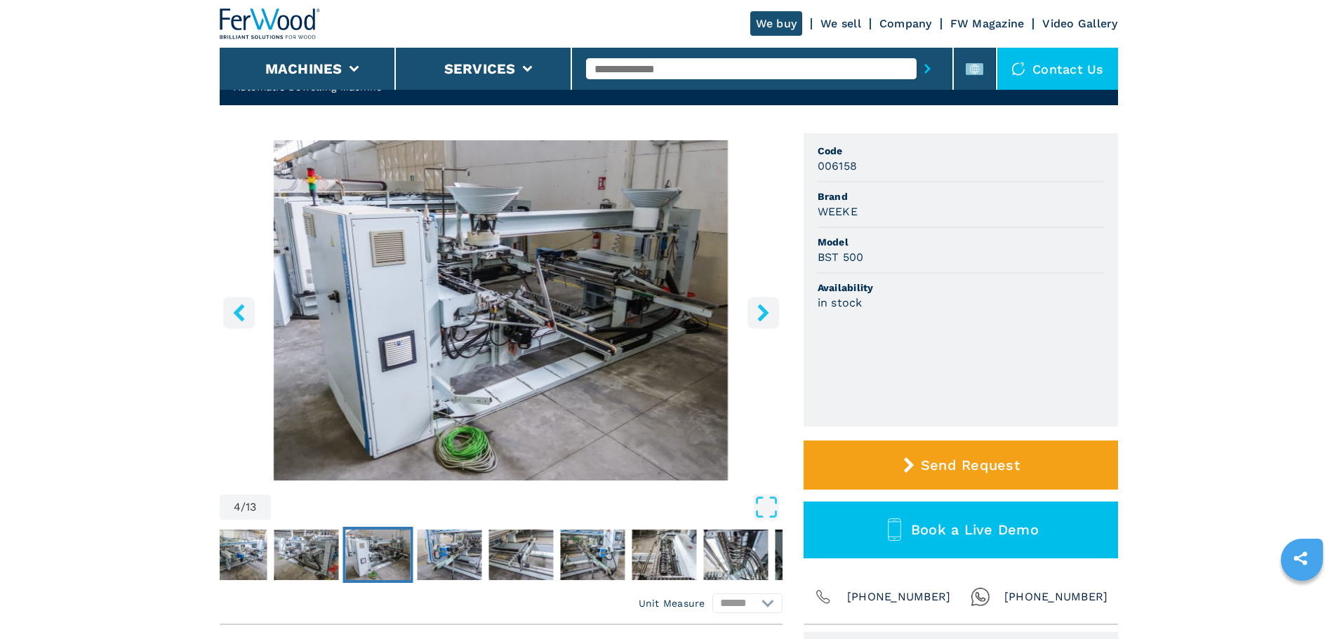
click at [761, 304] on icon "right-button" at bounding box center [763, 313] width 18 height 18
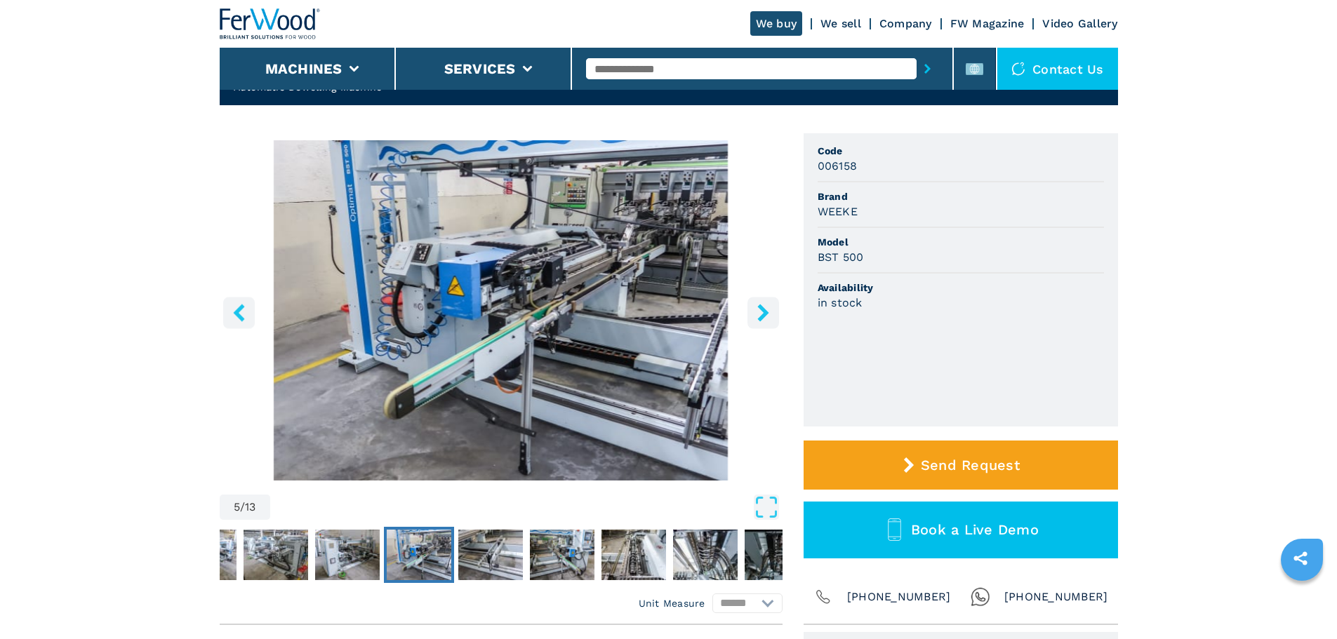
click at [761, 304] on icon "right-button" at bounding box center [763, 313] width 18 height 18
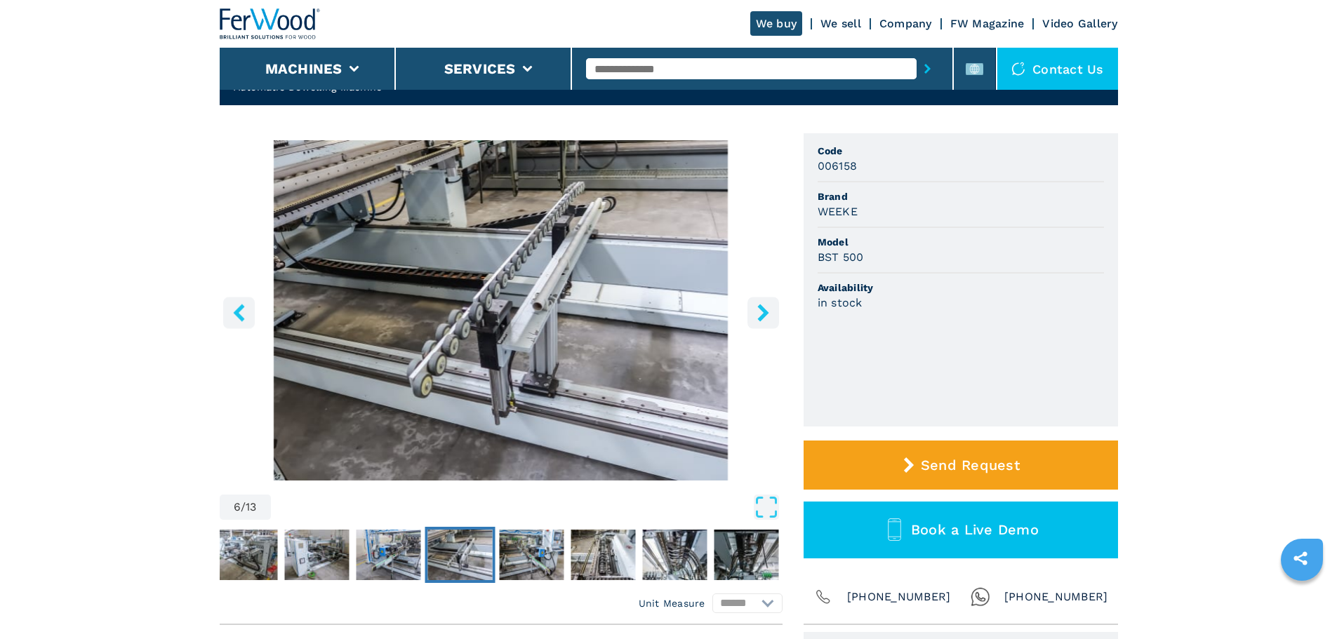
click at [761, 304] on icon "right-button" at bounding box center [763, 313] width 18 height 18
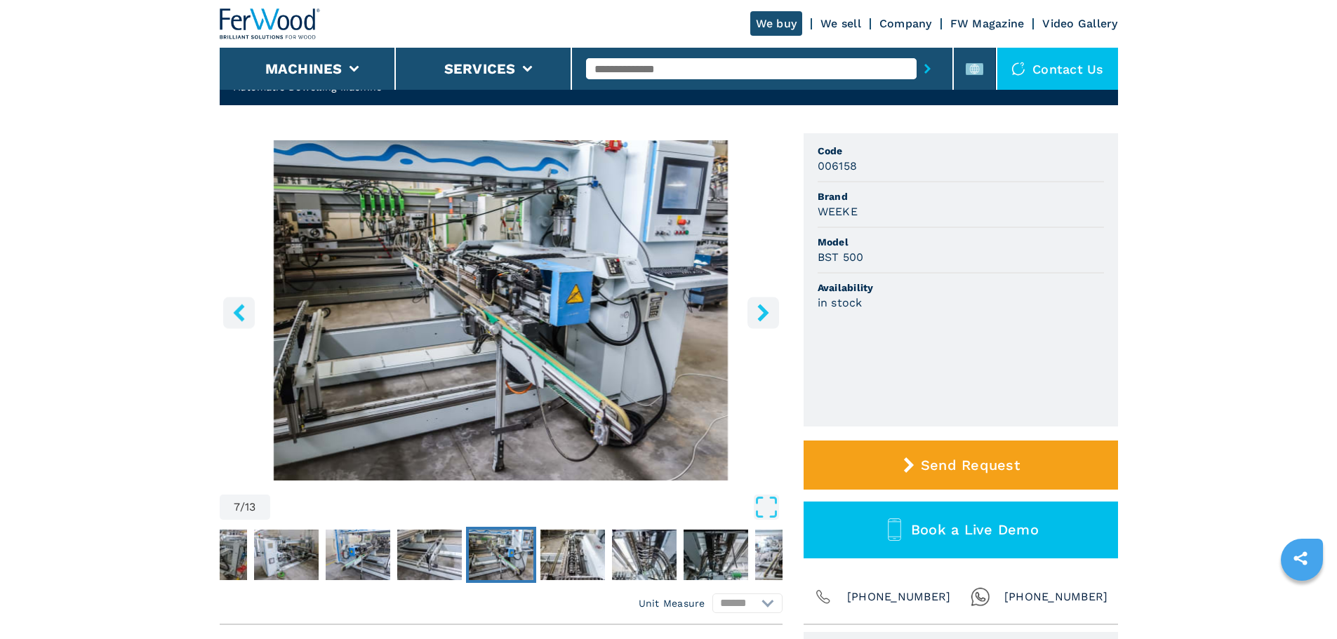
click at [761, 304] on icon "right-button" at bounding box center [763, 313] width 18 height 18
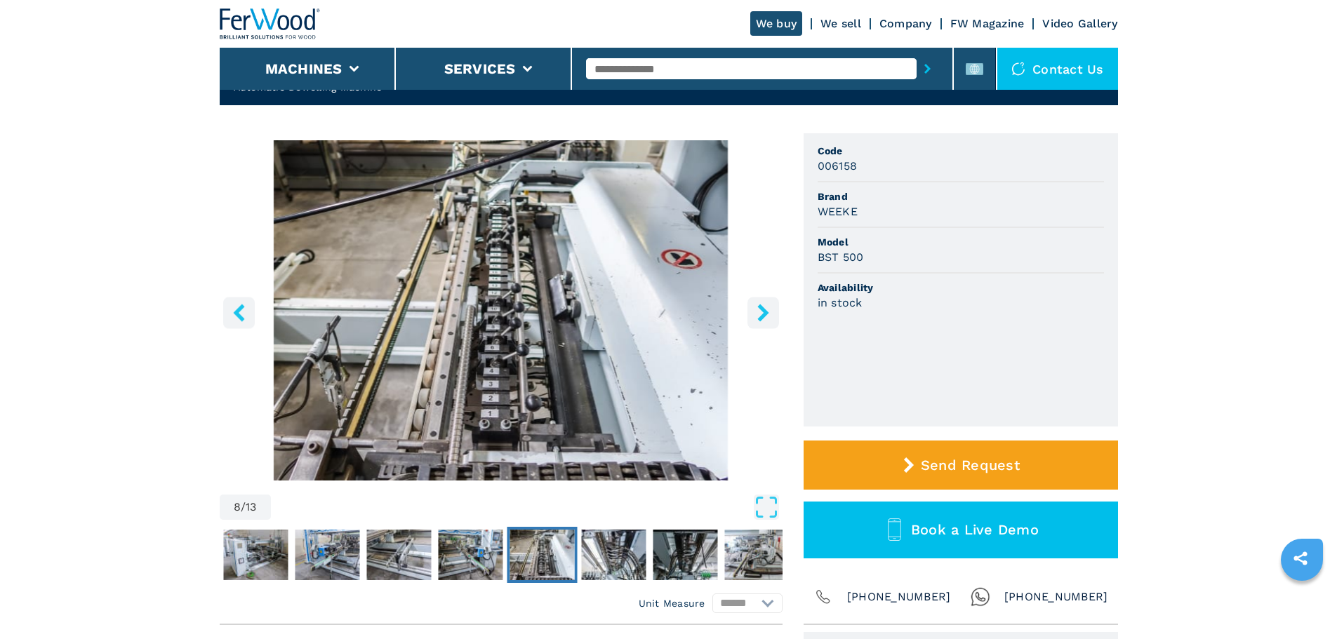
click at [761, 304] on icon "right-button" at bounding box center [763, 313] width 18 height 18
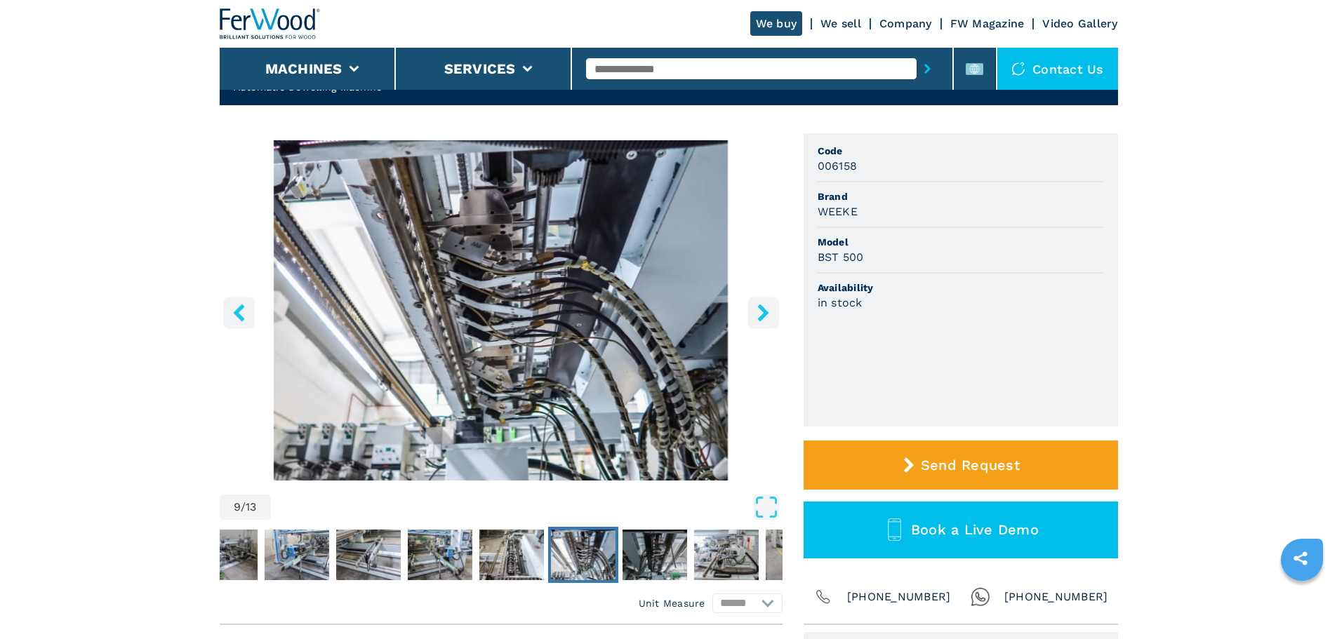
click at [761, 304] on icon "right-button" at bounding box center [763, 313] width 18 height 18
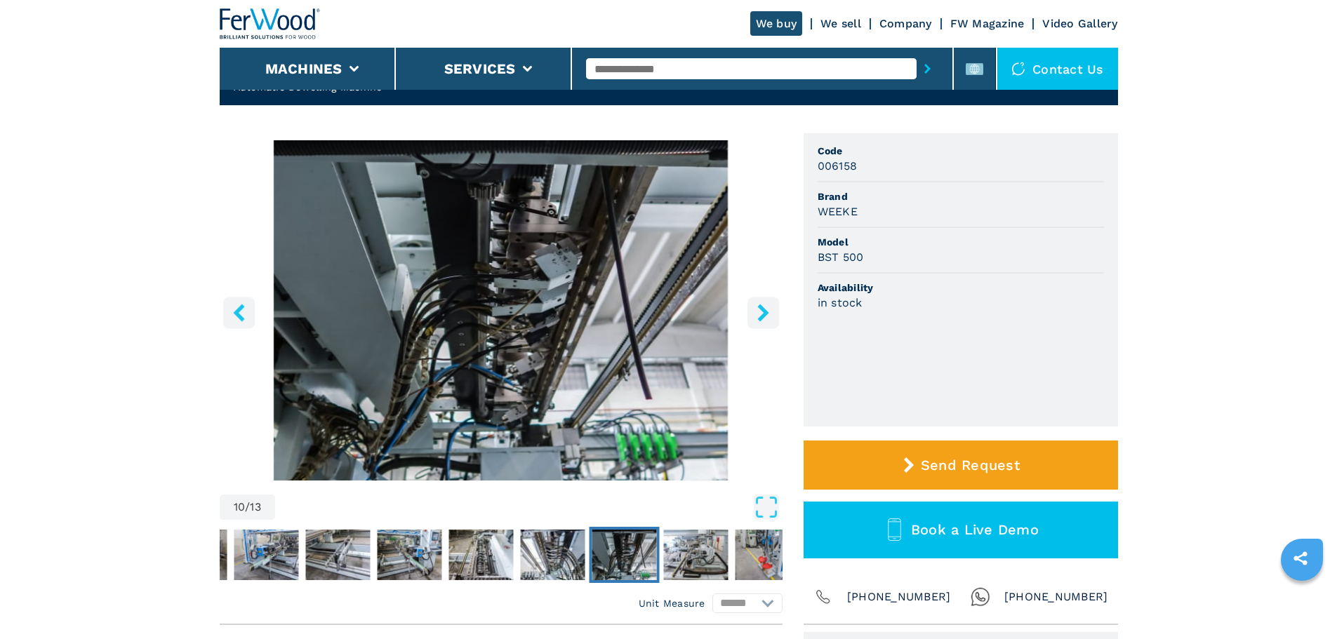
click at [761, 304] on icon "right-button" at bounding box center [763, 313] width 18 height 18
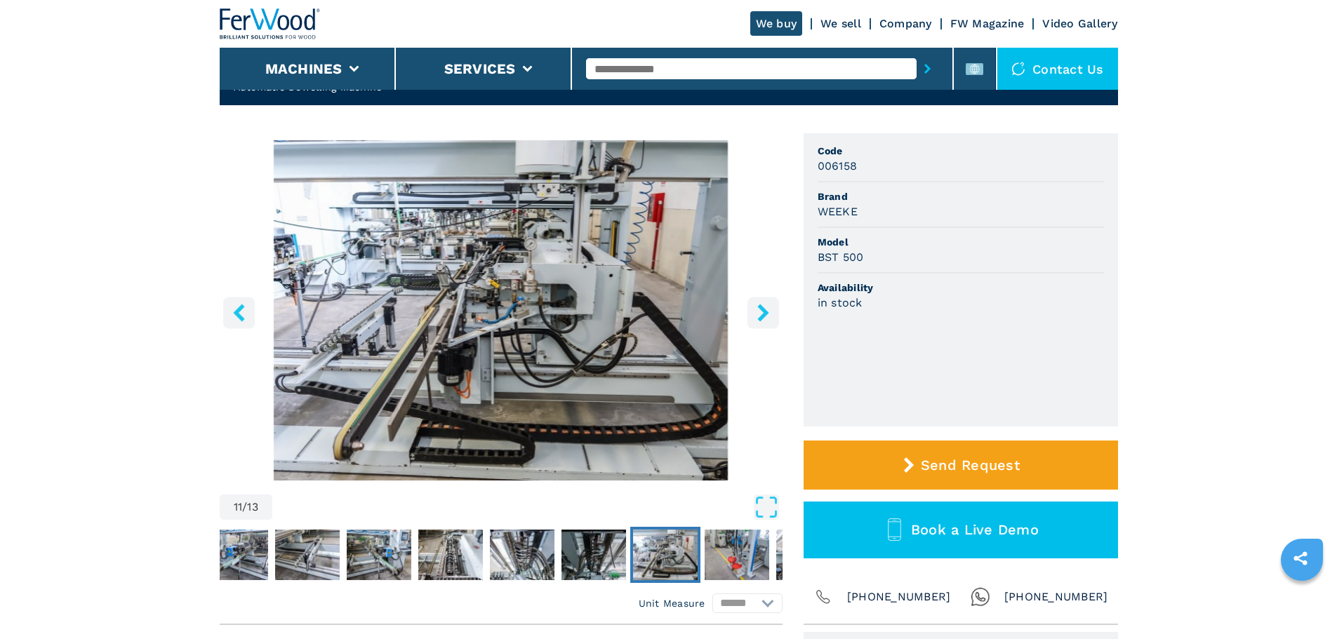
click at [761, 304] on icon "right-button" at bounding box center [763, 313] width 18 height 18
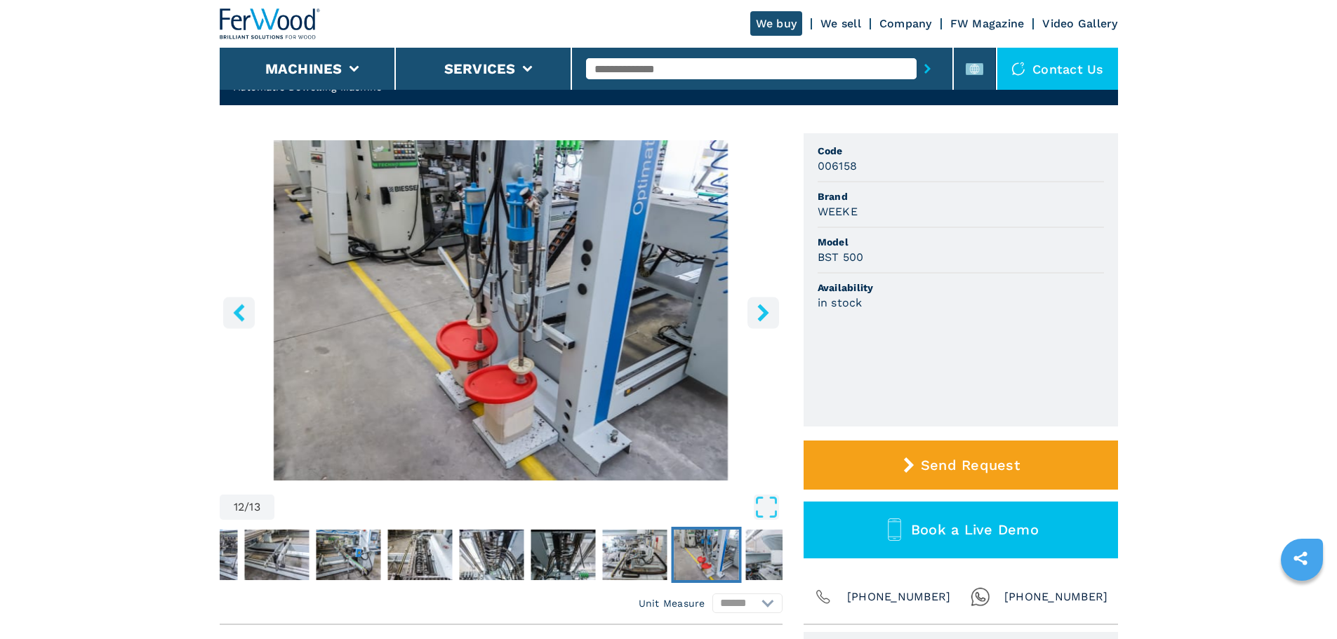
click at [761, 304] on icon "right-button" at bounding box center [763, 313] width 18 height 18
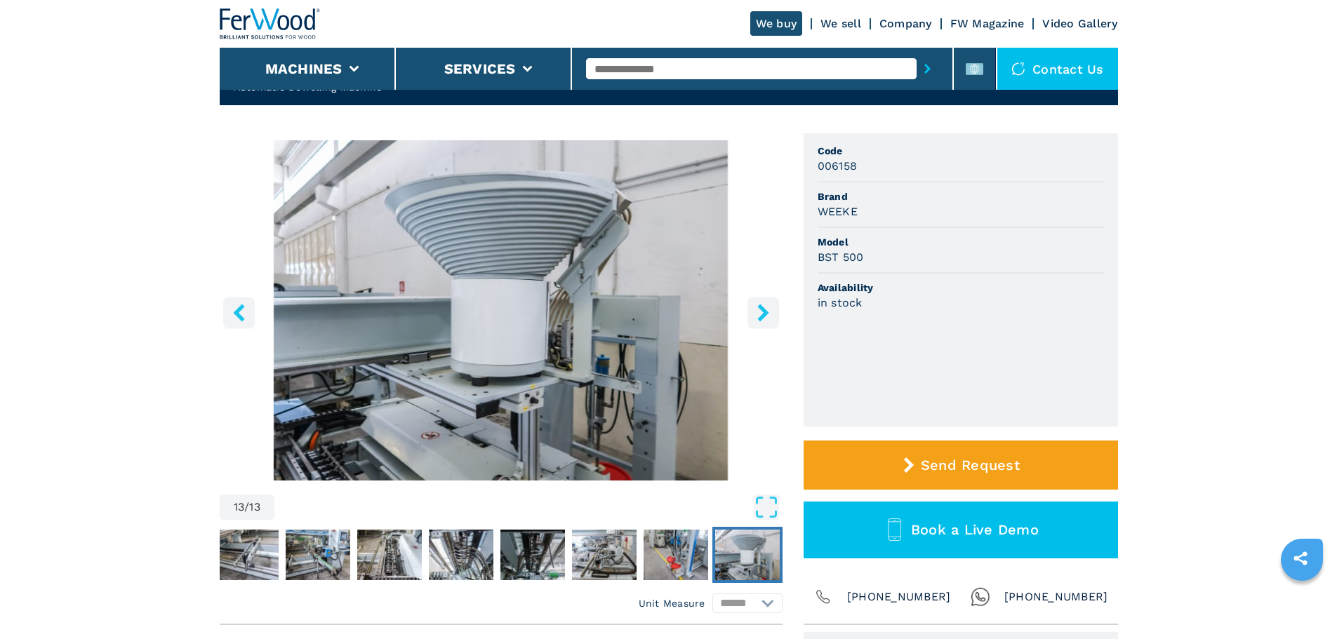
click at [761, 304] on icon "right-button" at bounding box center [763, 313] width 18 height 18
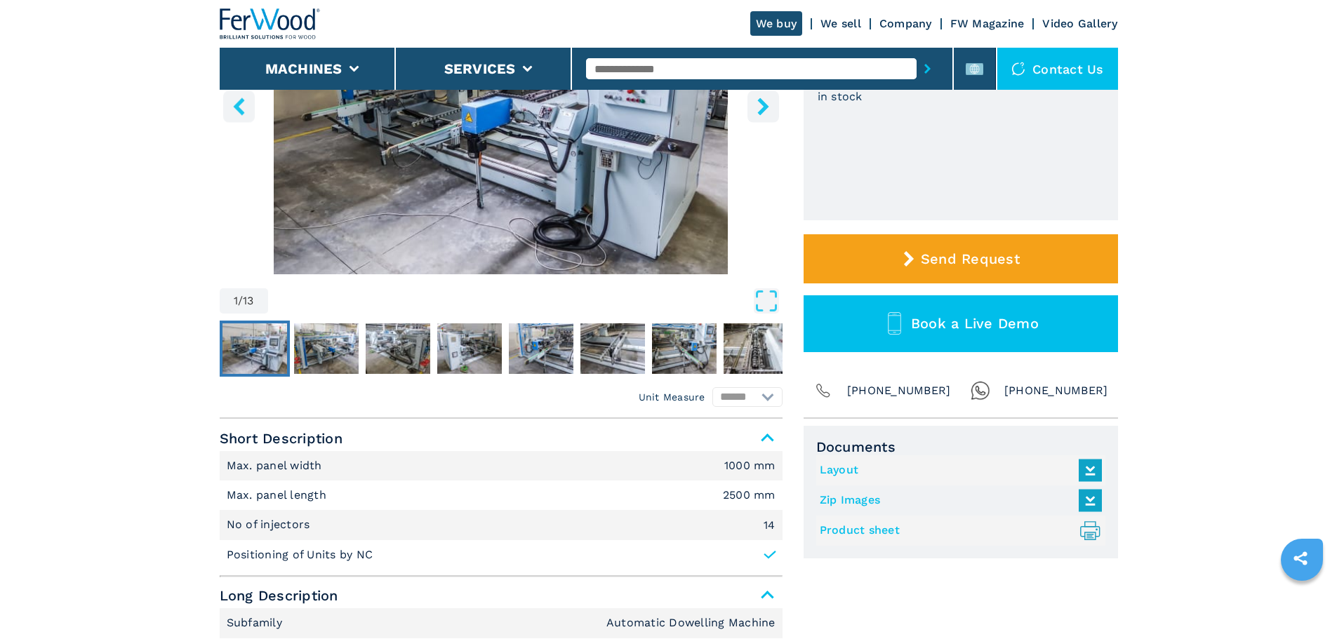
scroll to position [0, 0]
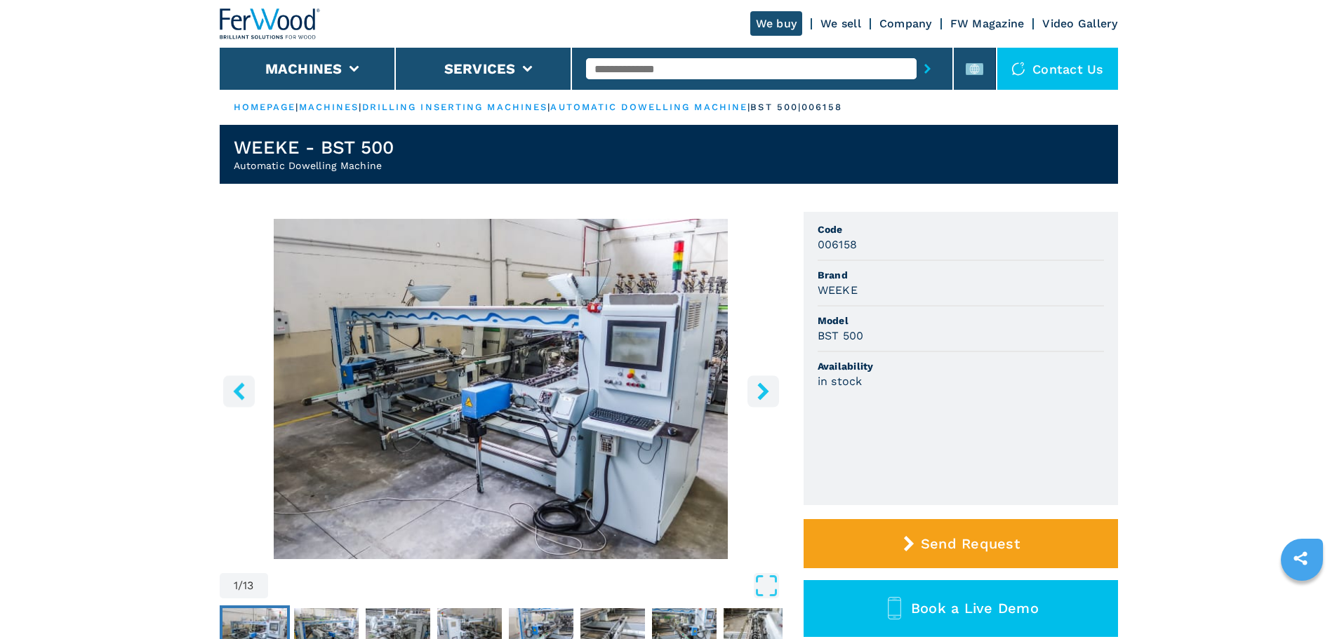
drag, startPoint x: 396, startPoint y: 163, endPoint x: 229, endPoint y: 161, distance: 166.3
click at [229, 161] on header "WEEKE - BST 500 Automatic Dowelling Machine" at bounding box center [669, 154] width 898 height 59
copy h2 "Automatic Dowelling Machine"
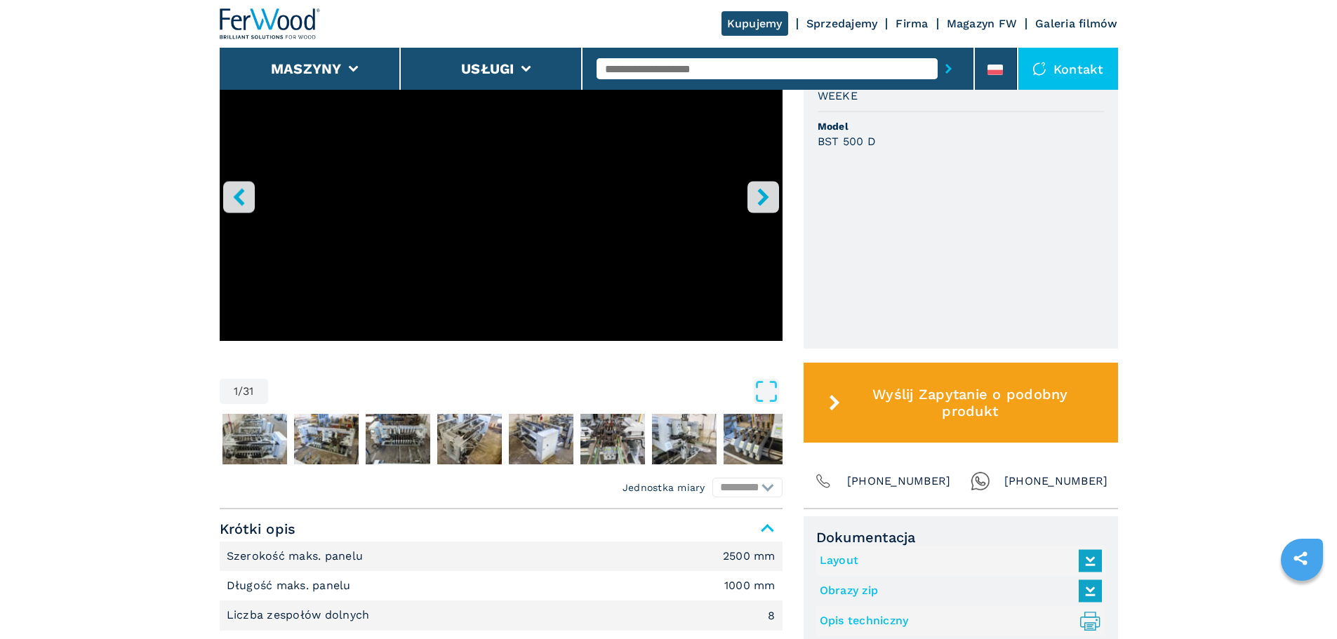
scroll to position [281, 0]
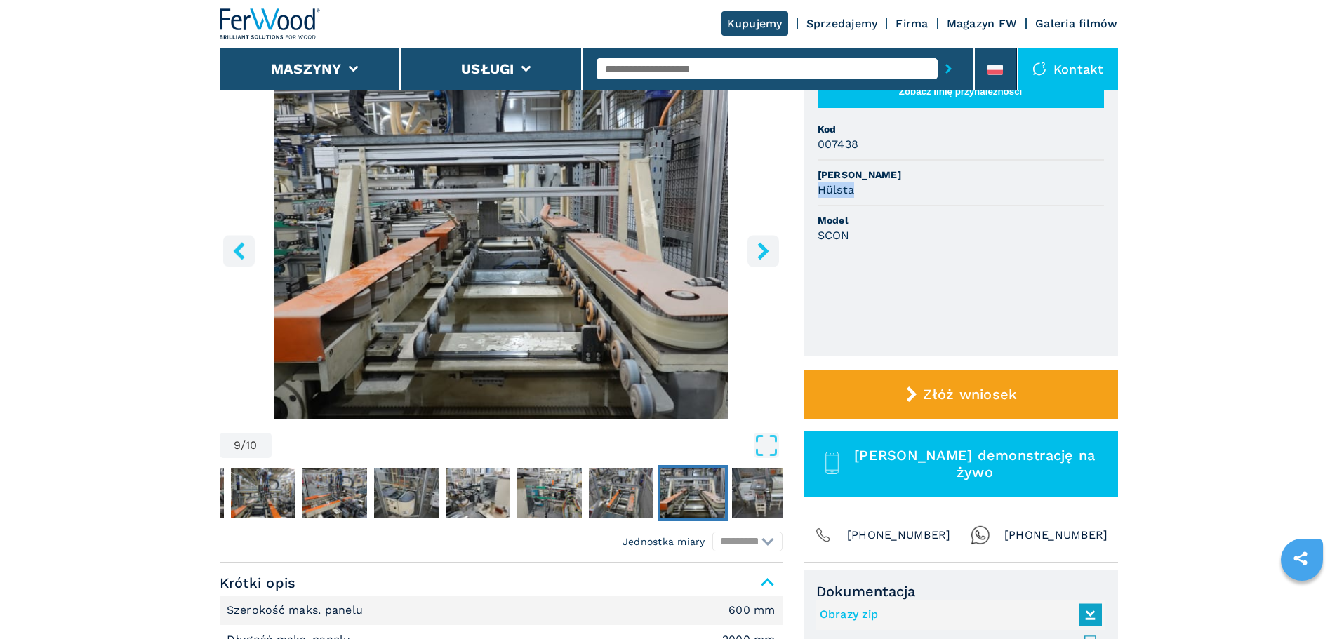
click at [693, 495] on img "Go to Slide 9" at bounding box center [692, 493] width 65 height 51
click at [759, 260] on button "right-button" at bounding box center [763, 251] width 32 height 32
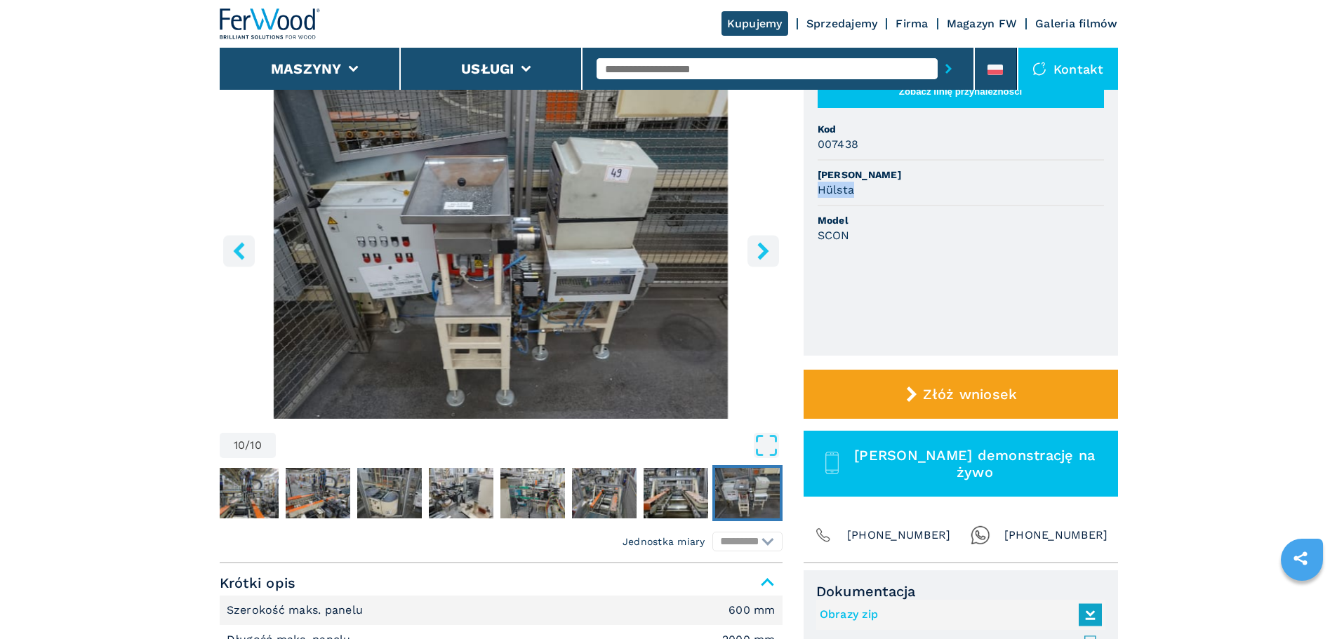
click at [767, 262] on button "right-button" at bounding box center [763, 251] width 32 height 32
